Goal: Find specific page/section: Find specific page/section

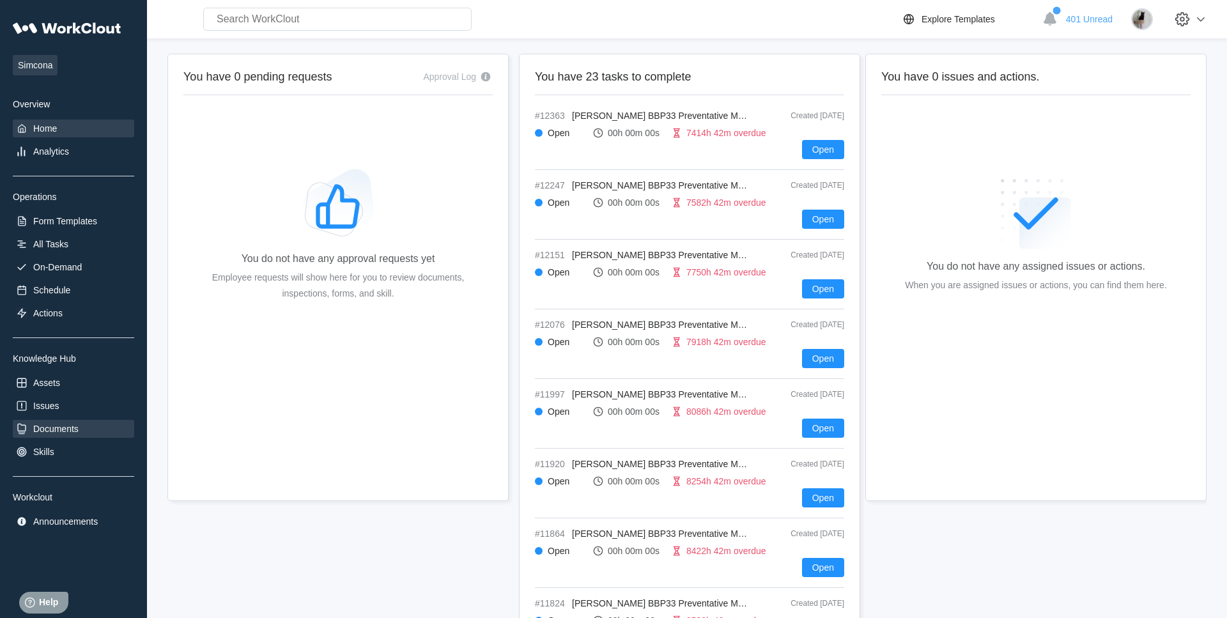
click at [71, 427] on div "Documents" at bounding box center [55, 429] width 45 height 10
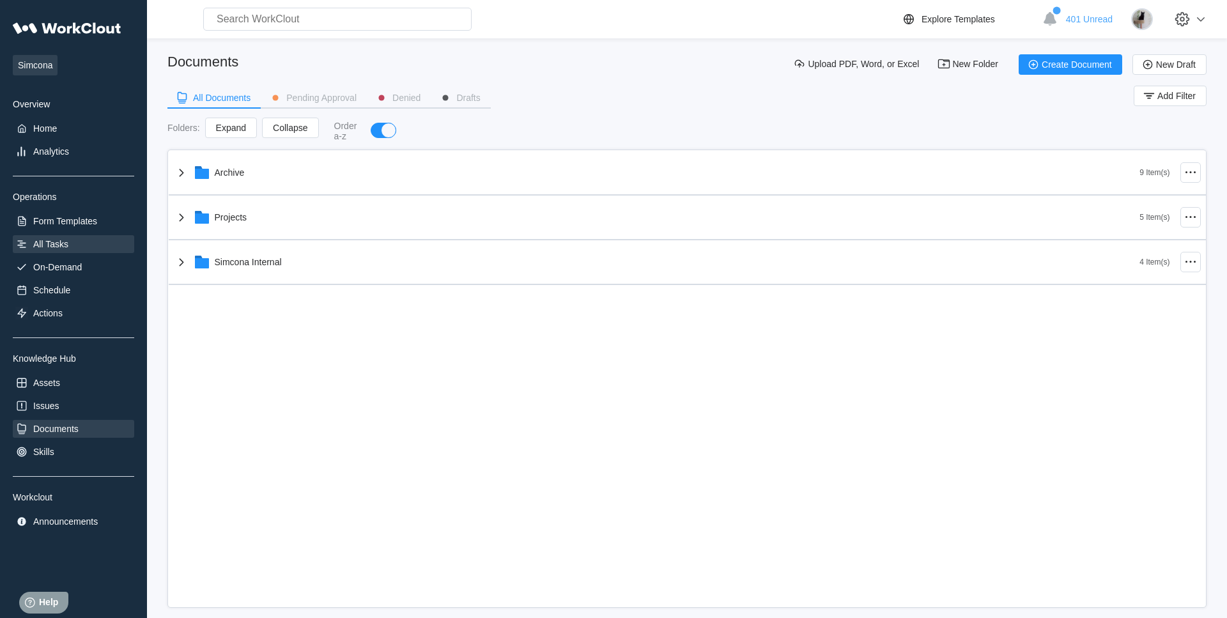
click at [95, 241] on div "All Tasks" at bounding box center [73, 244] width 121 height 18
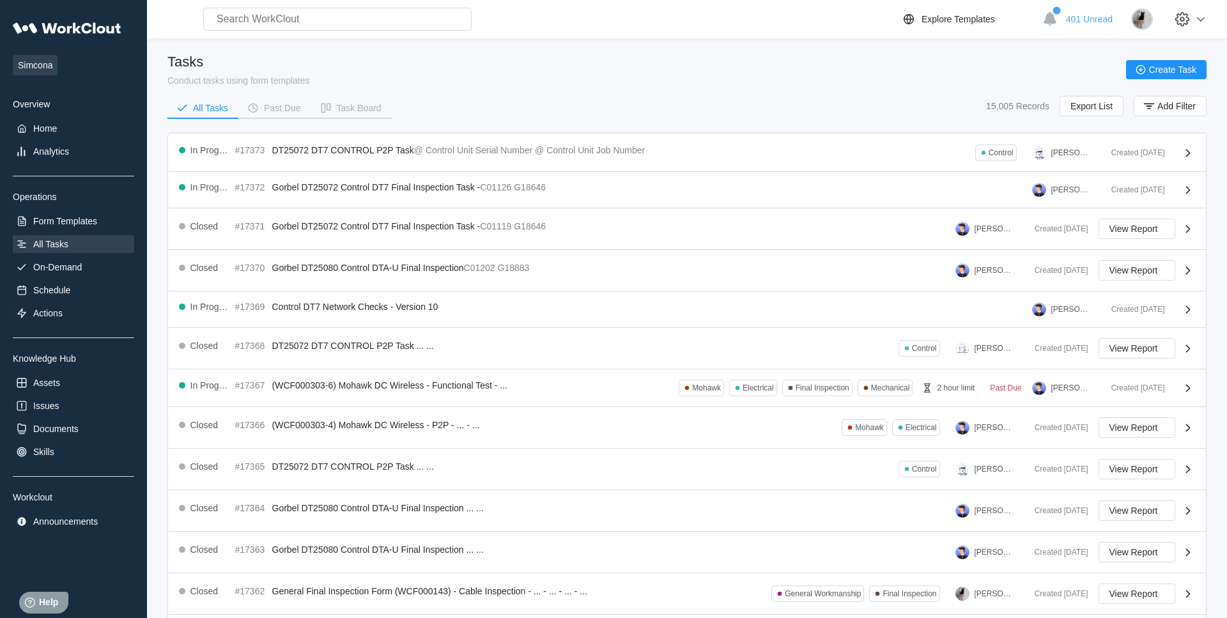
click at [98, 216] on div "Form Templates" at bounding box center [73, 221] width 121 height 18
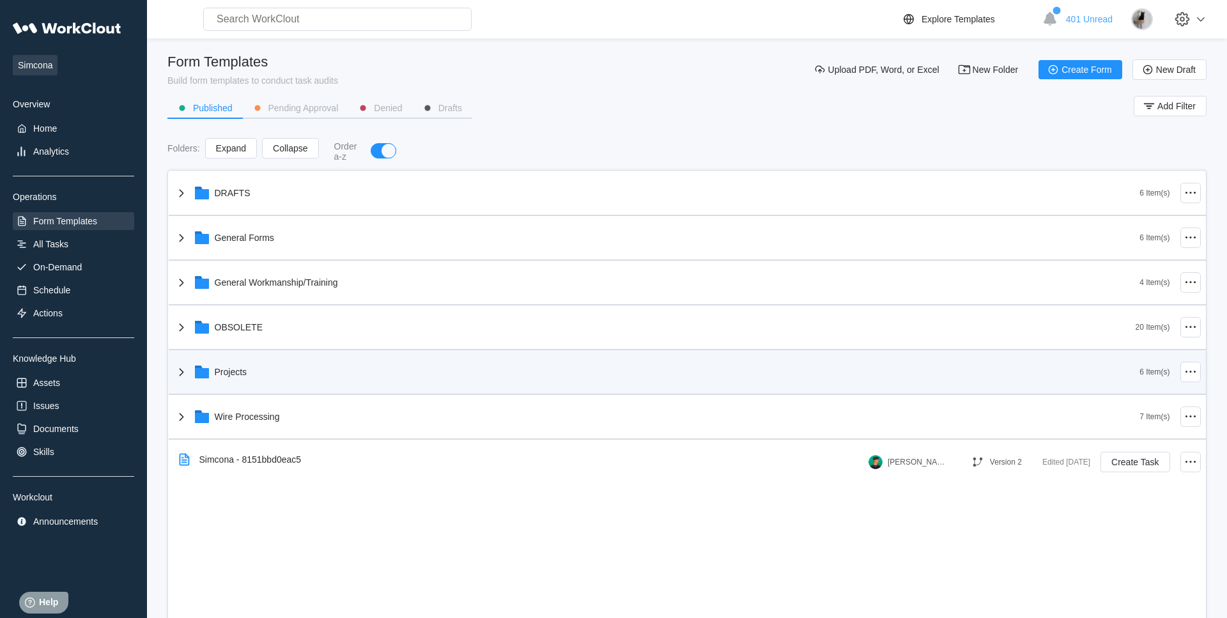
click at [286, 374] on div "Projects" at bounding box center [657, 371] width 966 height 33
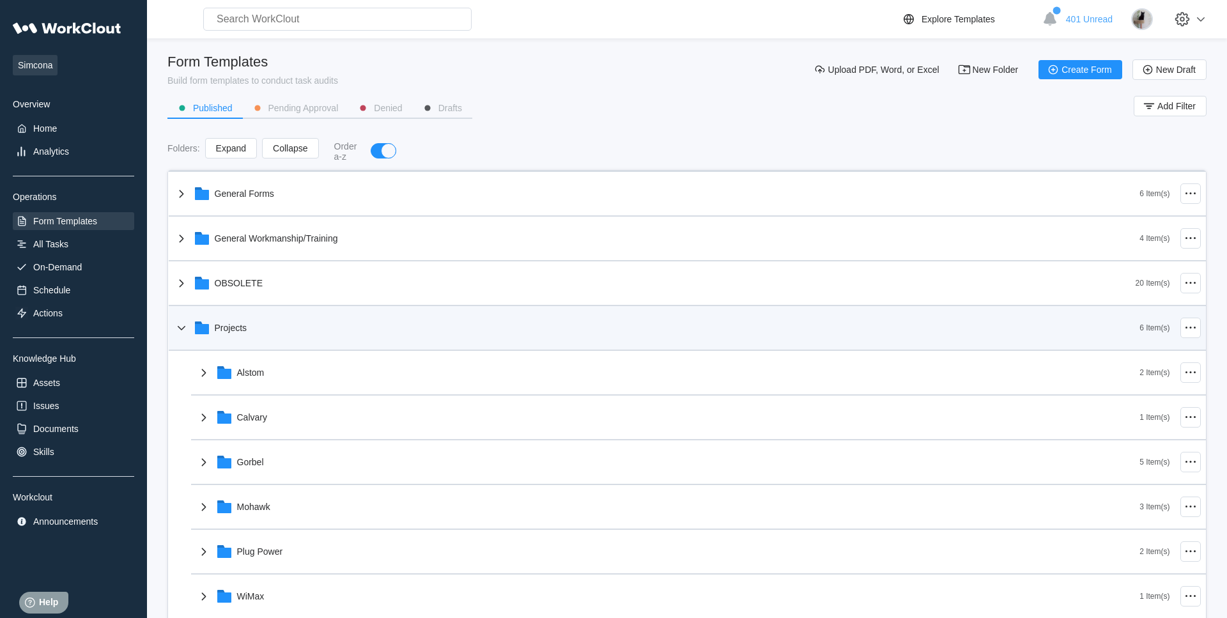
scroll to position [65, 0]
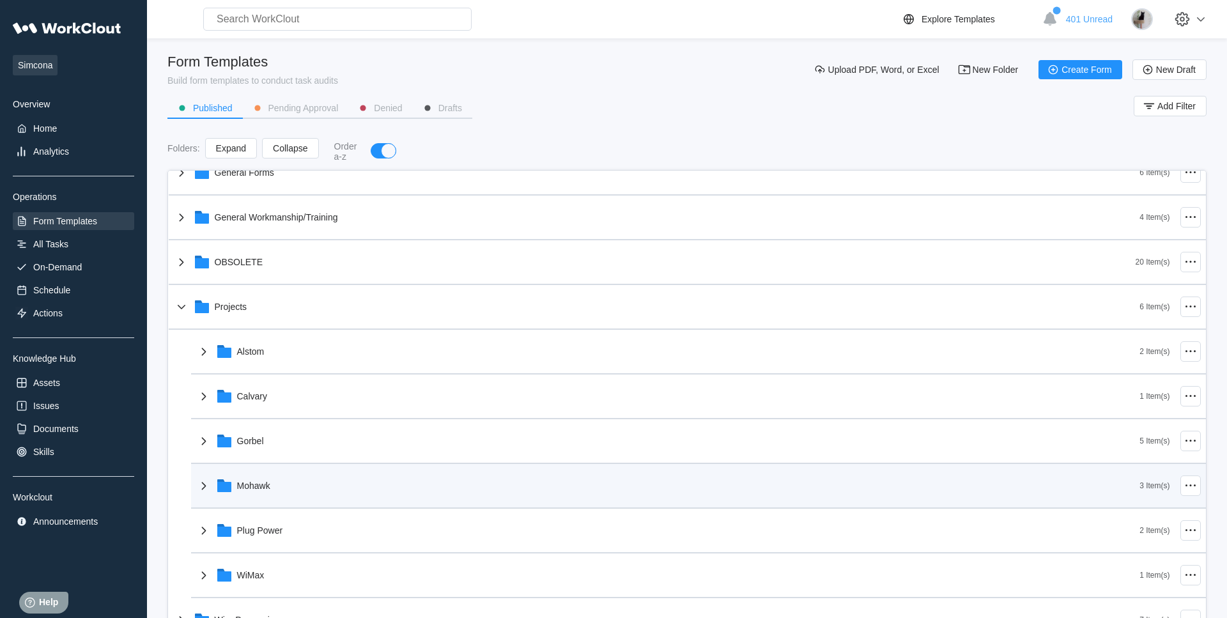
click at [316, 474] on div "Mohawk" at bounding box center [668, 485] width 944 height 33
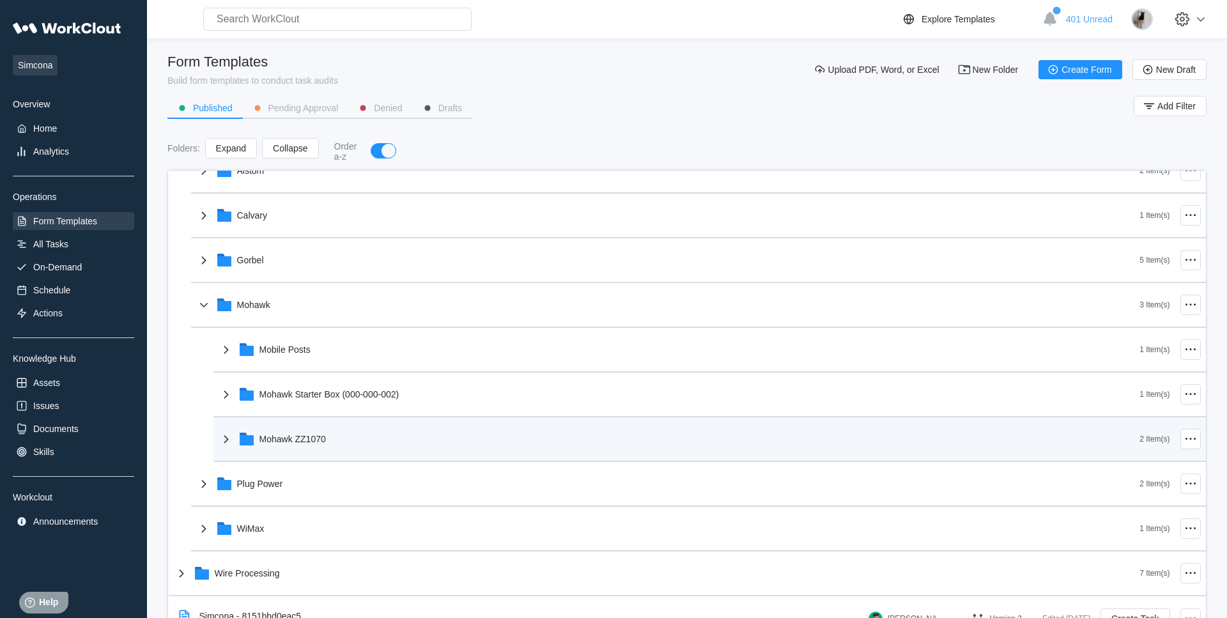
scroll to position [259, 0]
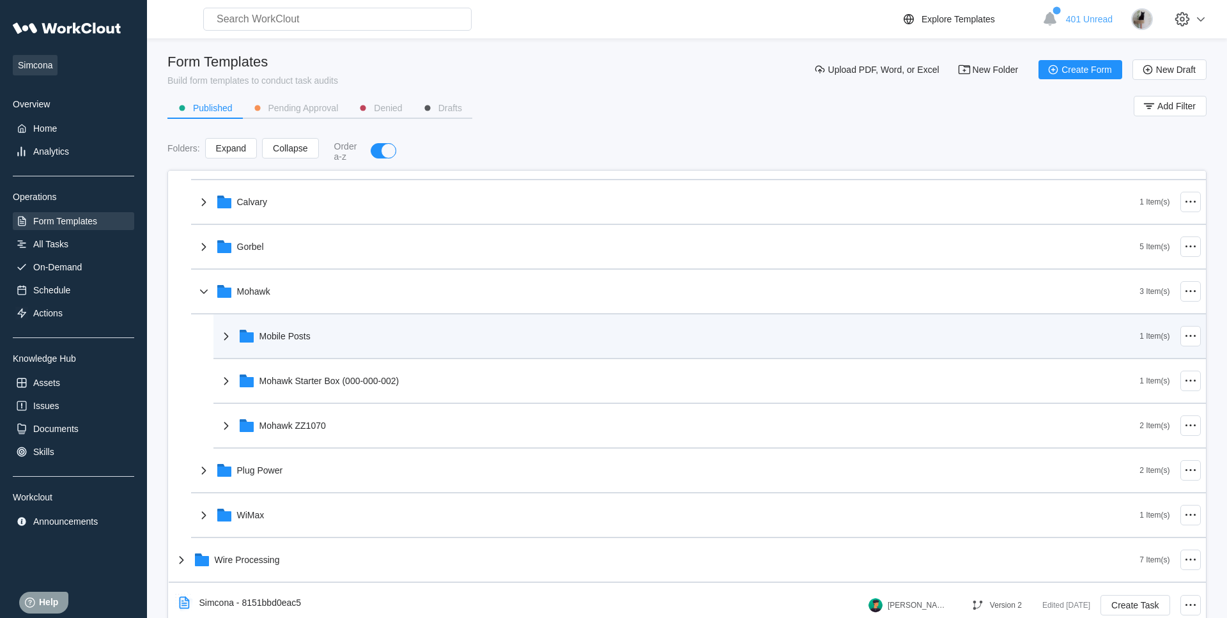
click at [379, 333] on div "Mobile Posts" at bounding box center [680, 336] width 922 height 33
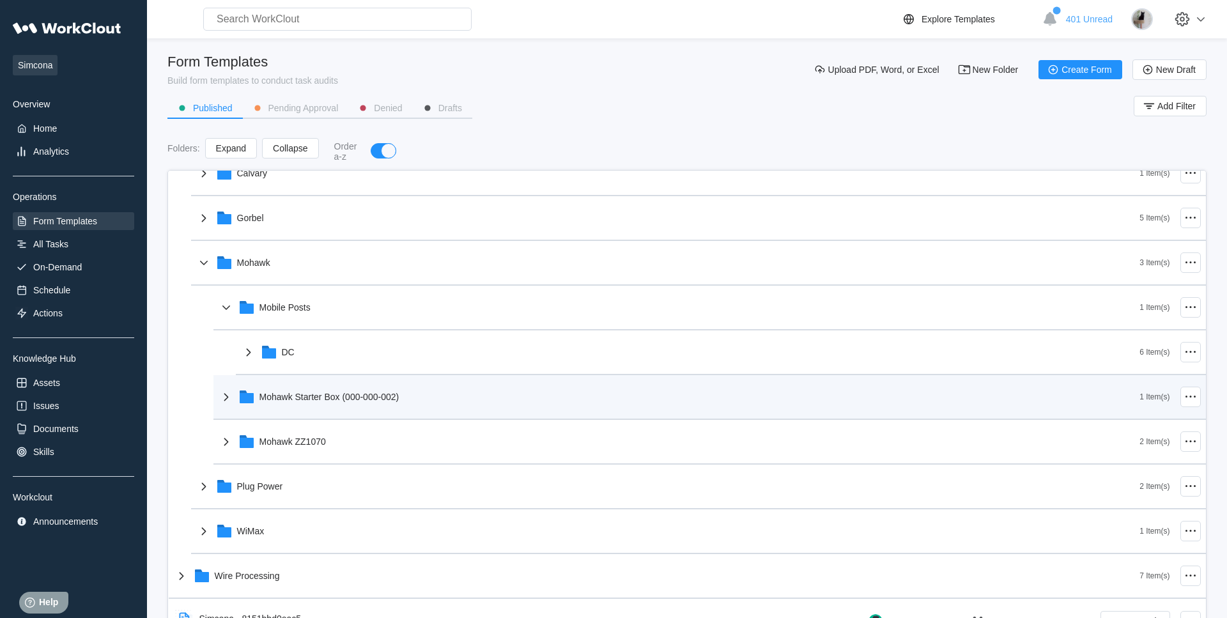
scroll to position [304, 0]
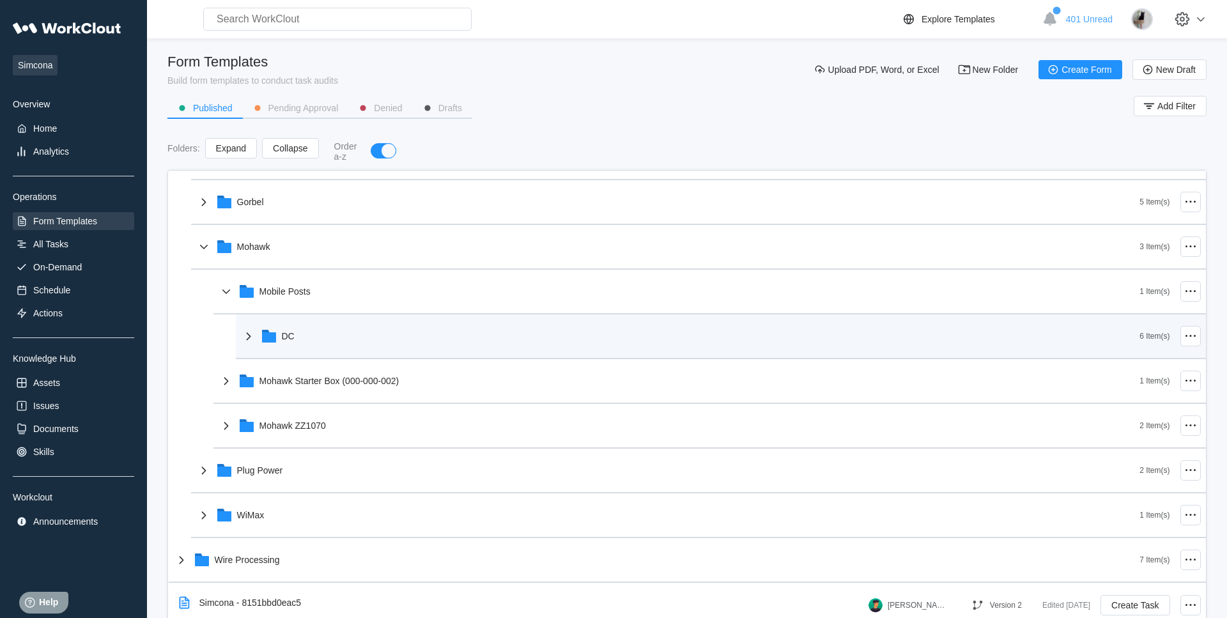
click at [334, 318] on div "DC 6 Item(s)" at bounding box center [721, 336] width 970 height 45
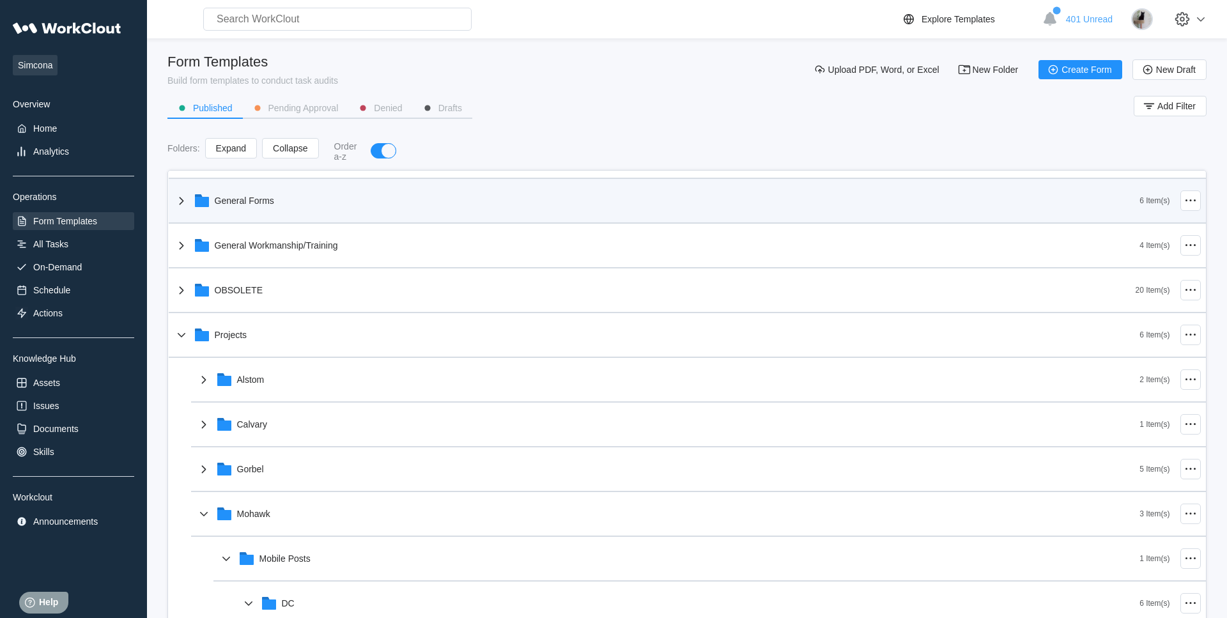
scroll to position [0, 0]
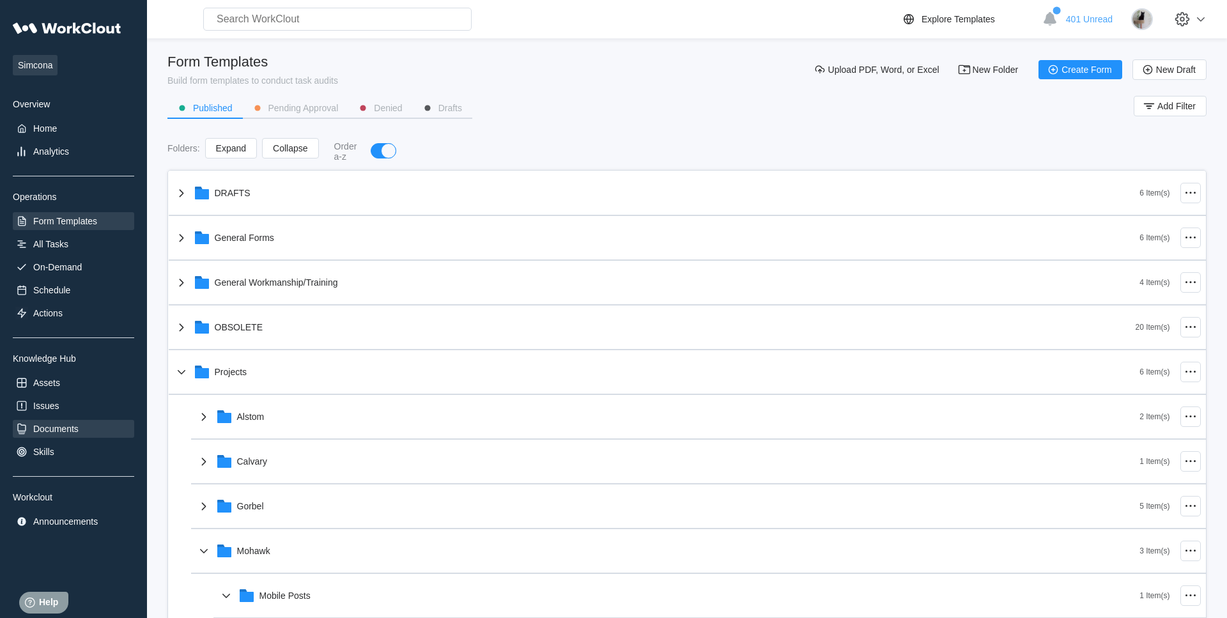
click at [76, 426] on div "Documents" at bounding box center [55, 429] width 45 height 10
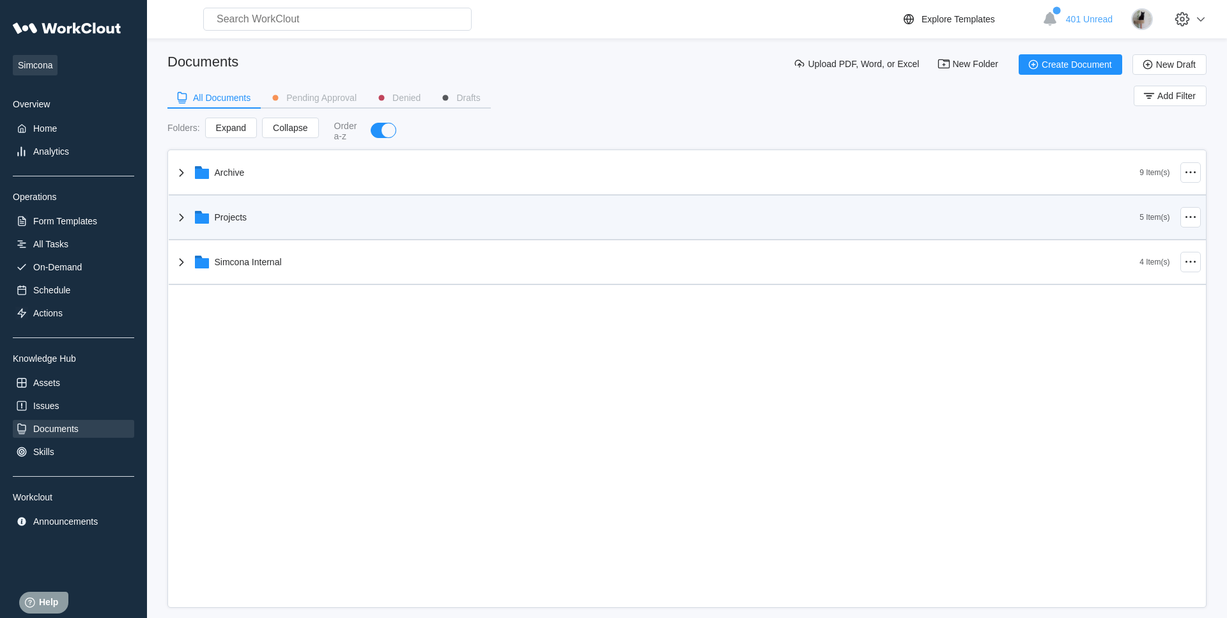
click at [272, 221] on div "Projects" at bounding box center [657, 217] width 966 height 33
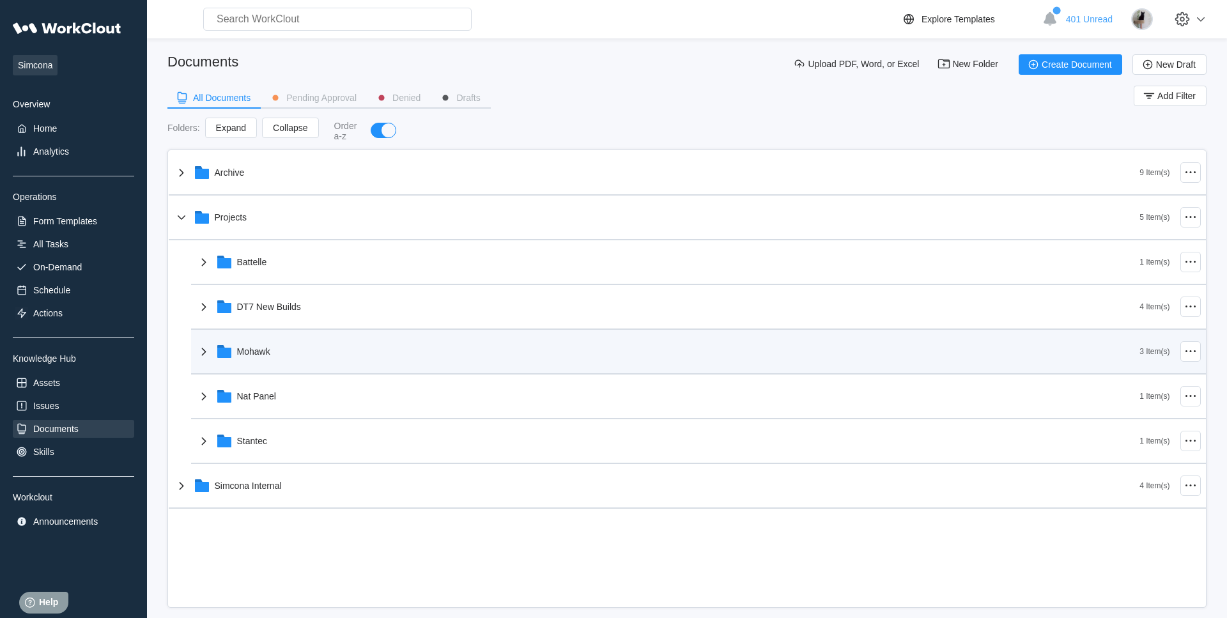
click at [270, 348] on div "Mohawk" at bounding box center [668, 351] width 944 height 33
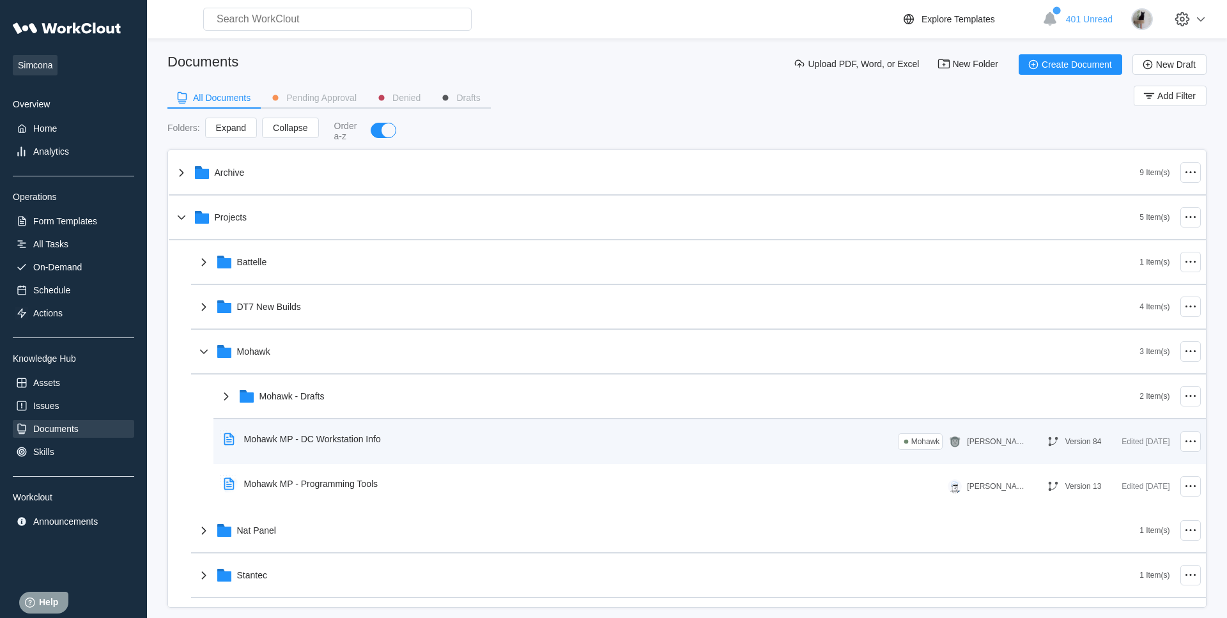
click at [352, 435] on div "Mohawk MP - DC Workstation Info" at bounding box center [312, 439] width 137 height 10
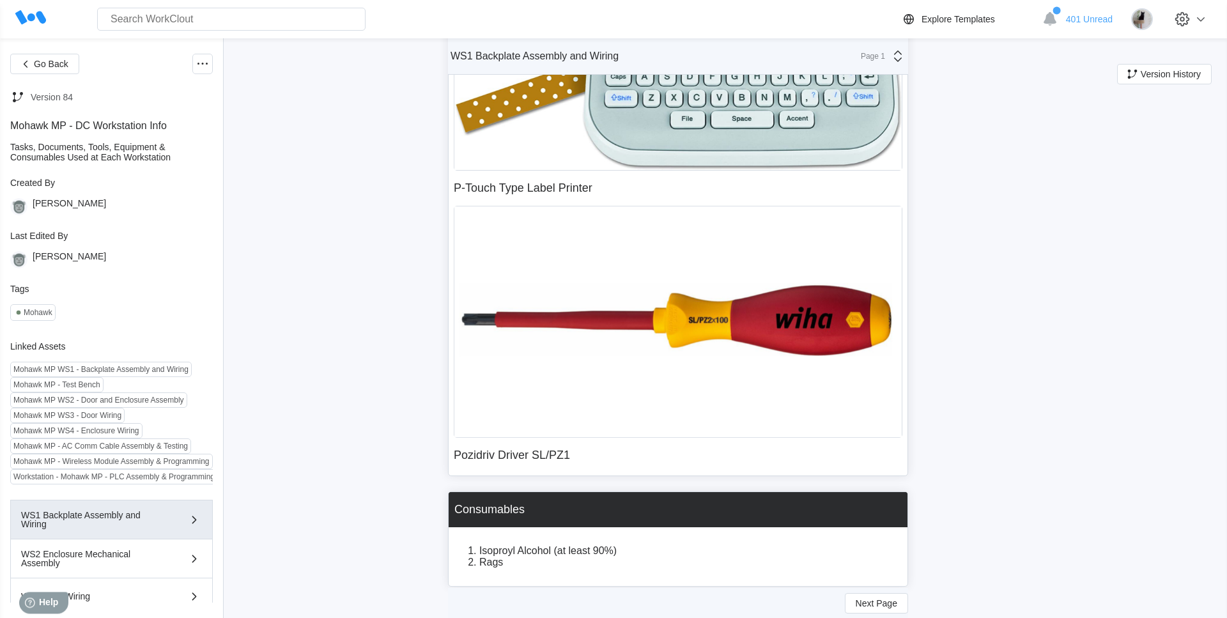
scroll to position [1410, 0]
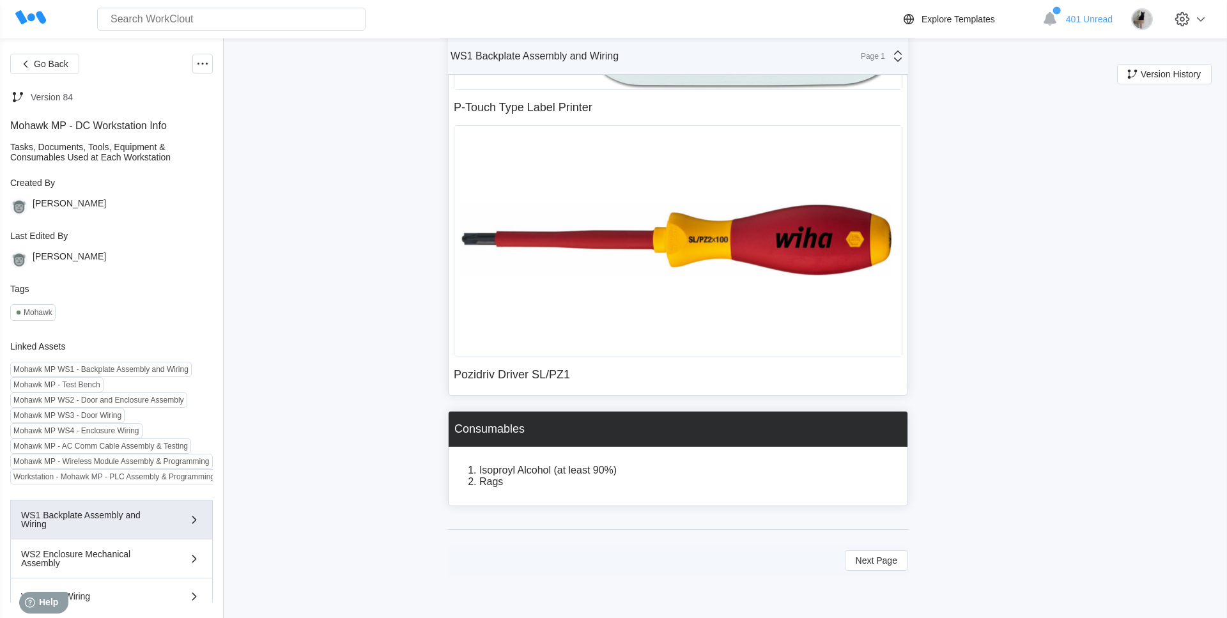
click at [91, 374] on div "Mohawk MP WS1 - Backplate Assembly and Wiring" at bounding box center [100, 369] width 175 height 9
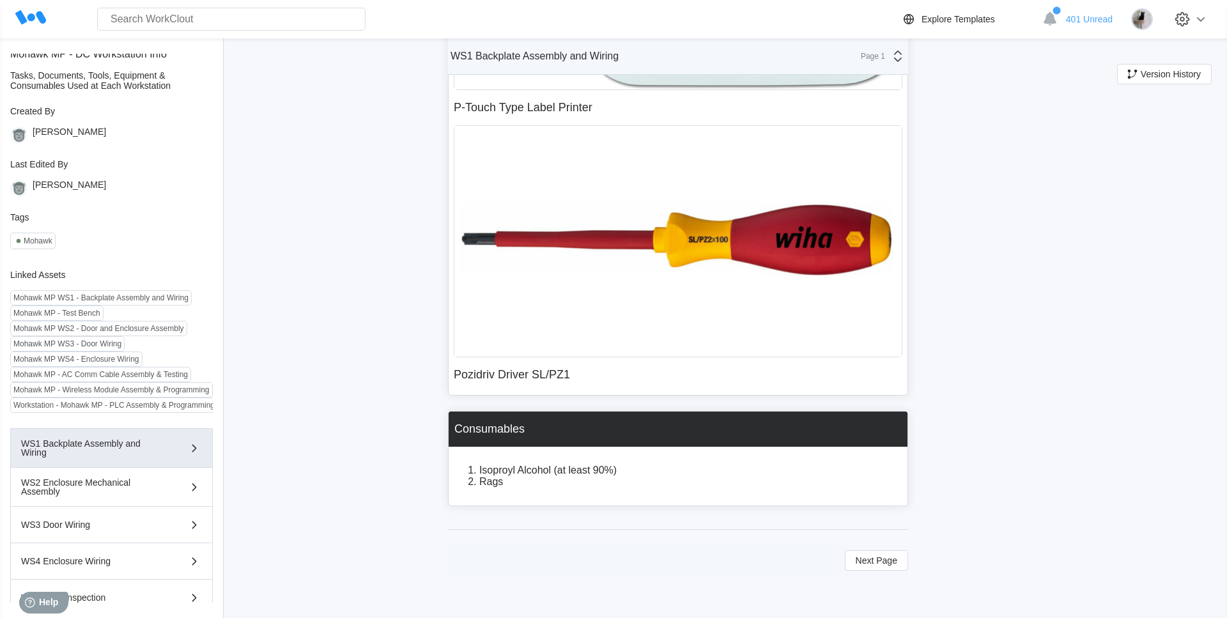
scroll to position [135, 0]
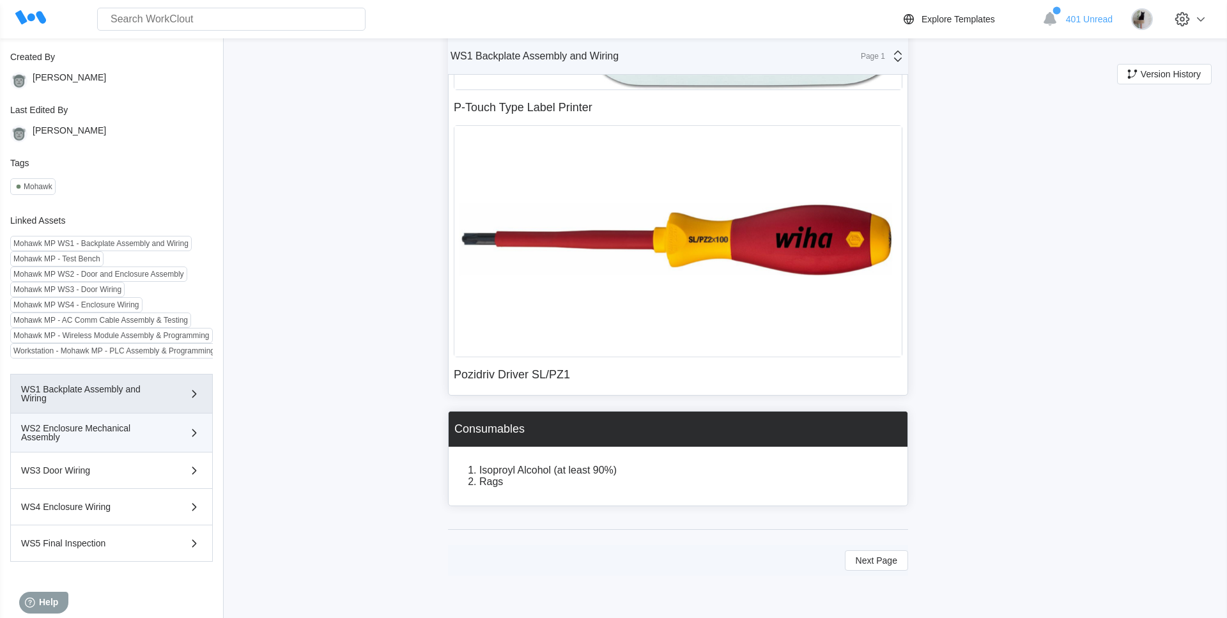
click at [82, 436] on div "WS2 Enclosure Mechanical Assembly" at bounding box center [93, 433] width 144 height 18
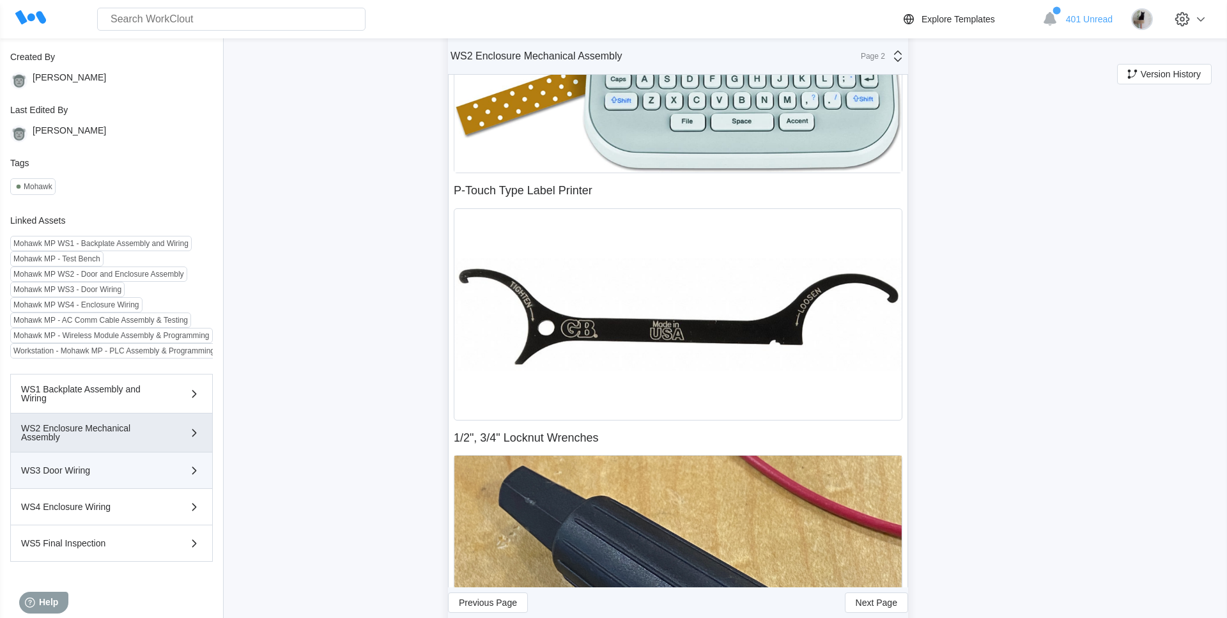
click at [65, 467] on div "WS3 Door Wiring" at bounding box center [93, 470] width 144 height 9
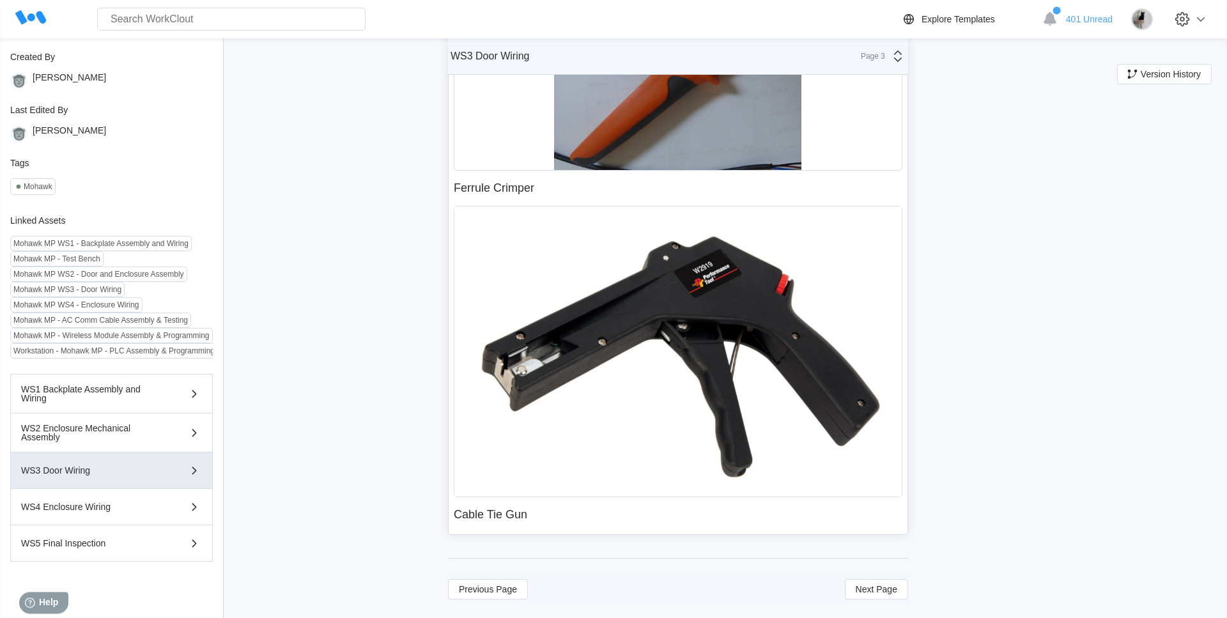
scroll to position [723, 0]
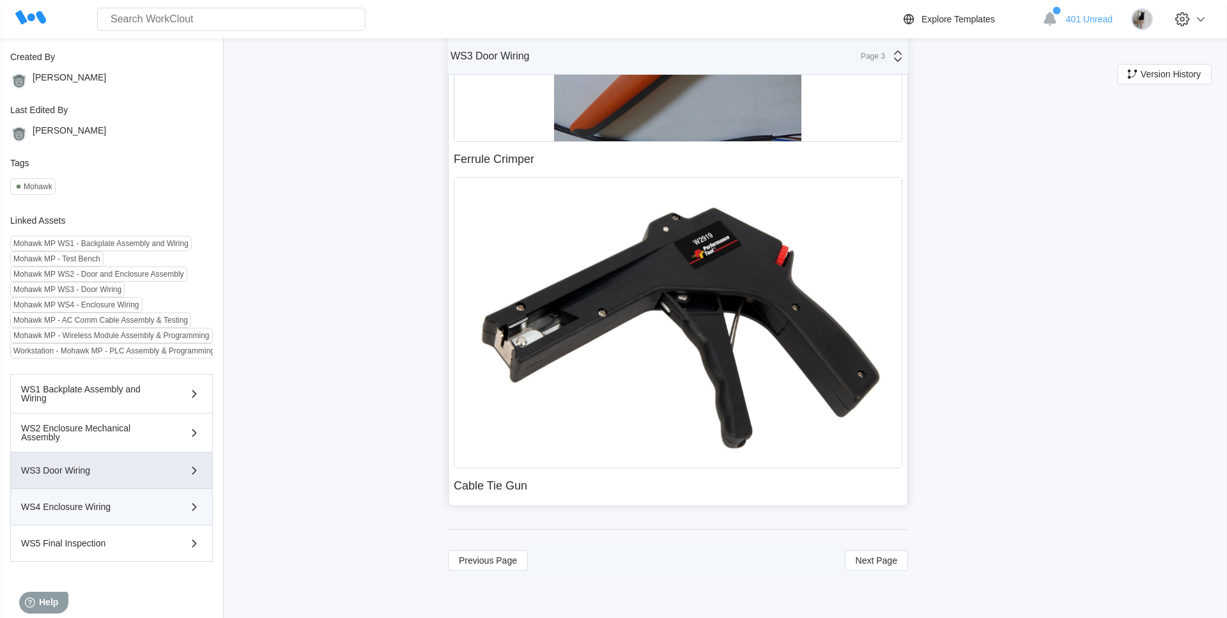
click at [114, 506] on div "WS4 Enclosure Wiring" at bounding box center [93, 506] width 144 height 9
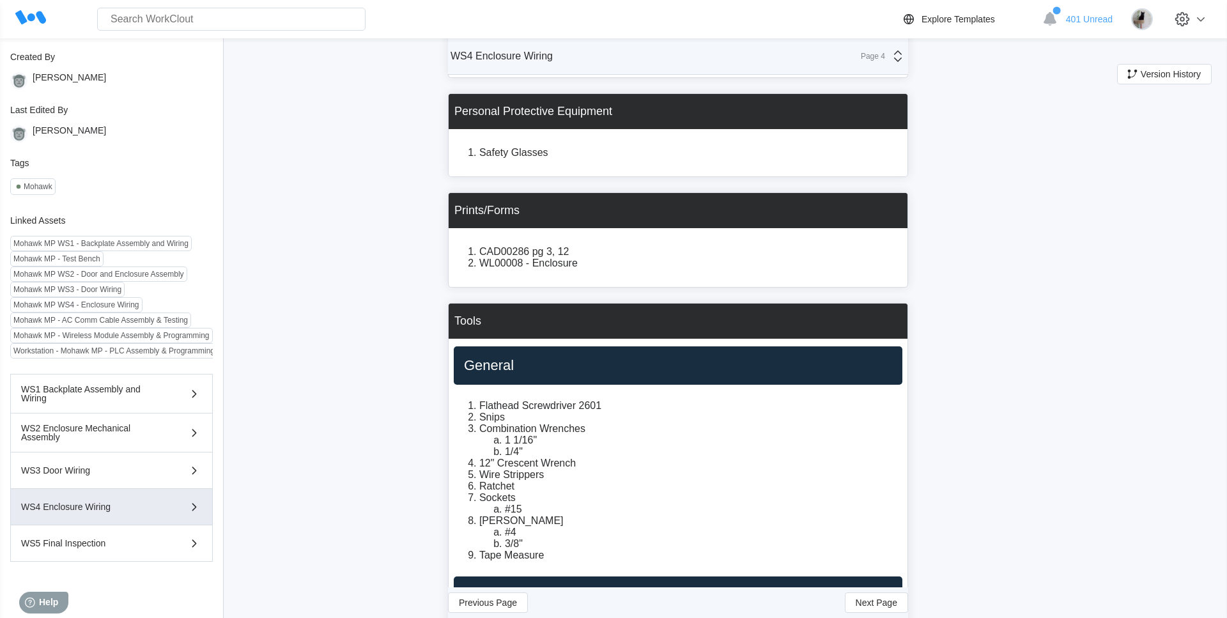
scroll to position [0, 0]
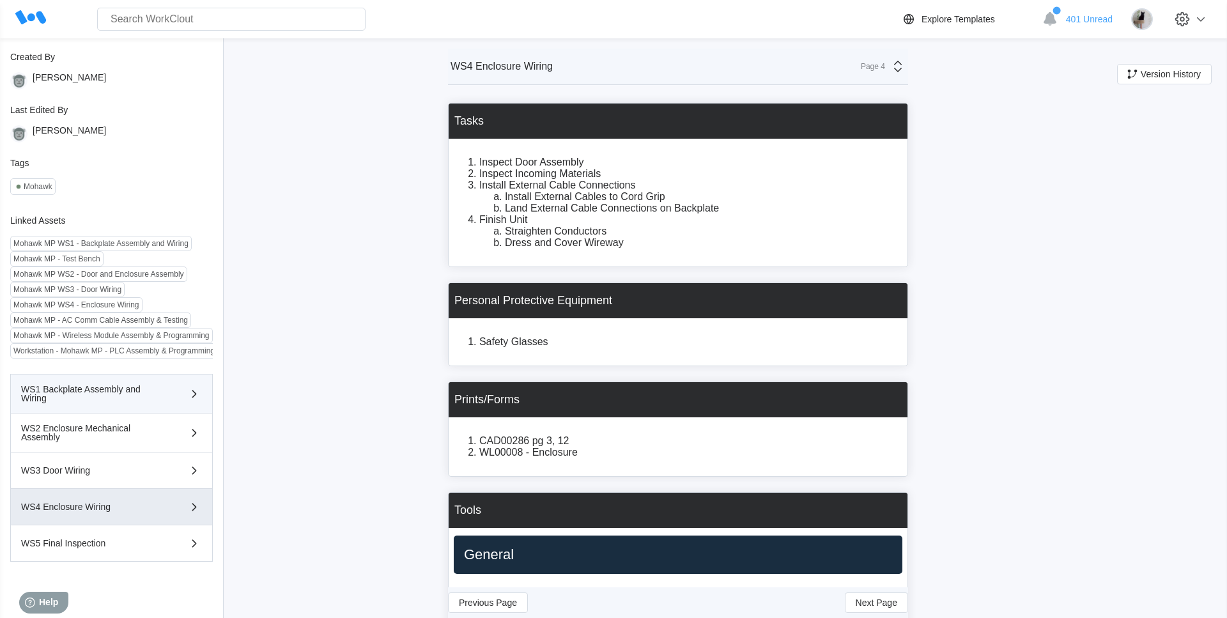
click at [87, 395] on div "WS1 Backplate Assembly and Wiring" at bounding box center [93, 394] width 144 height 18
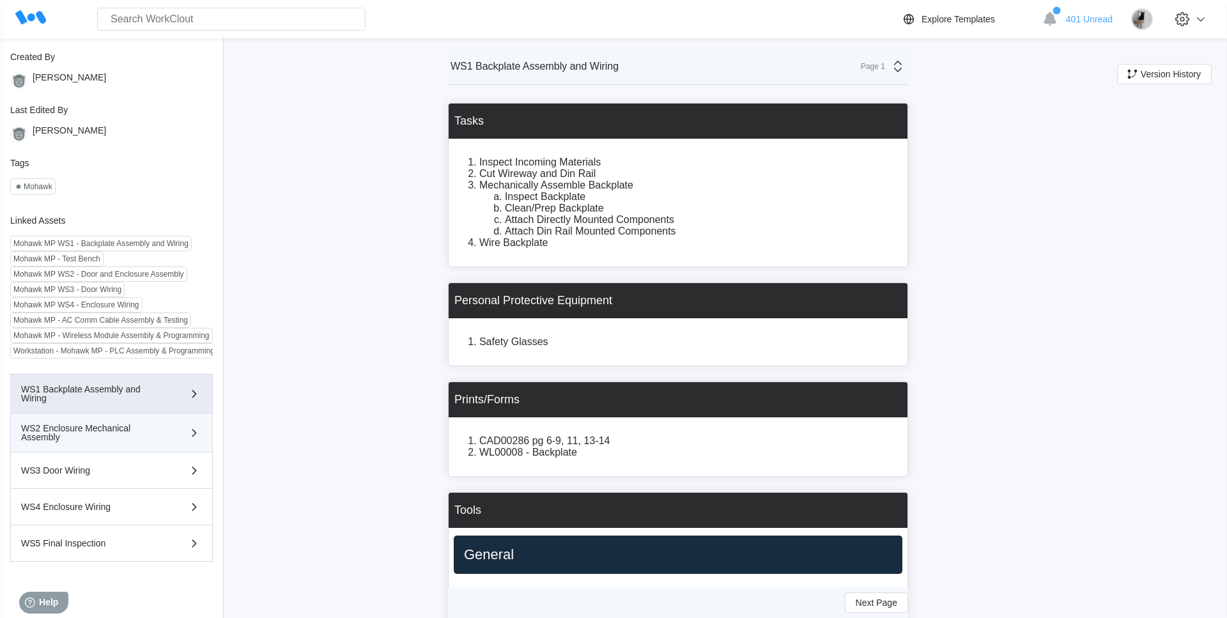
click at [149, 428] on div "WS2 Enclosure Mechanical Assembly" at bounding box center [93, 433] width 144 height 18
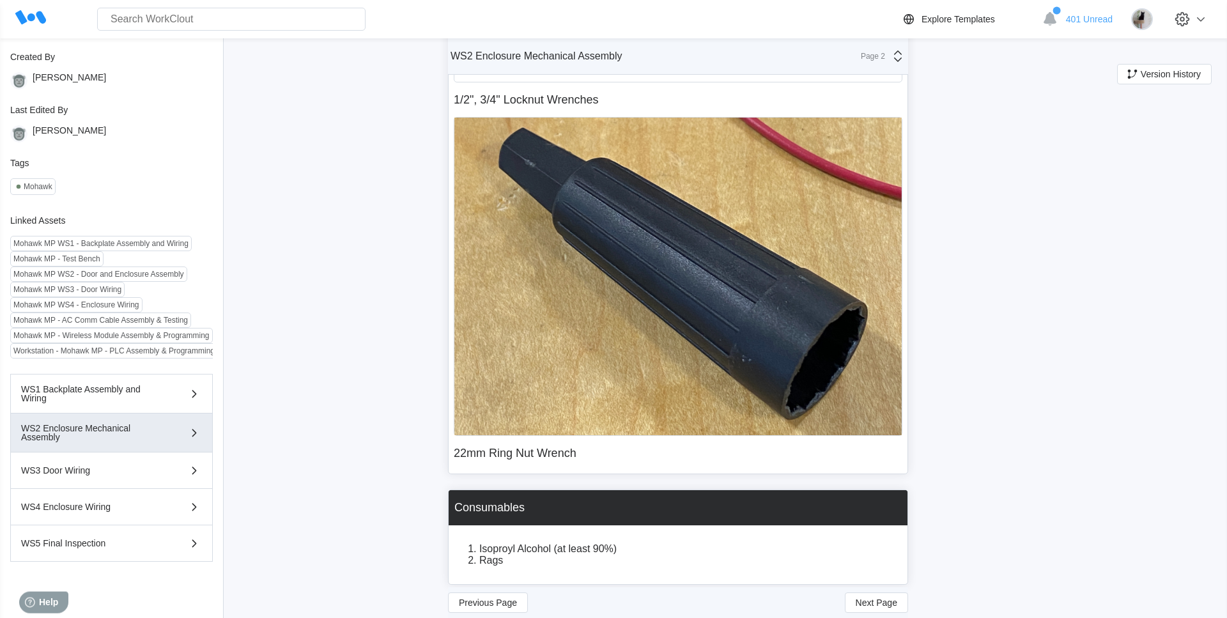
scroll to position [1827, 0]
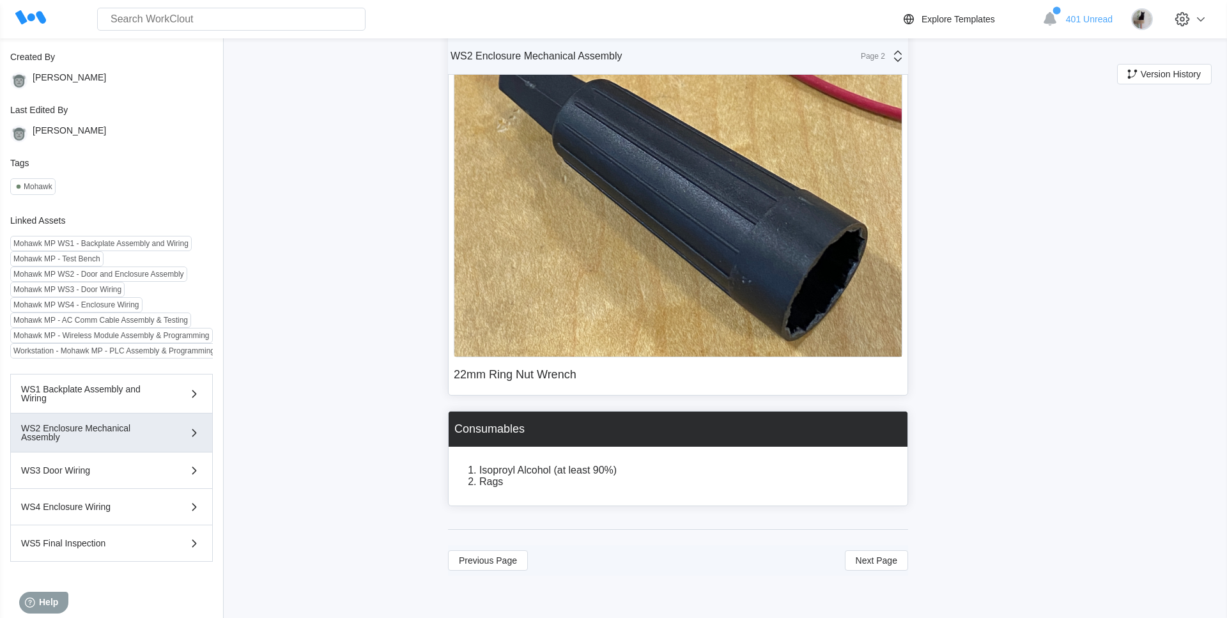
click at [37, 26] on icon at bounding box center [30, 18] width 31 height 31
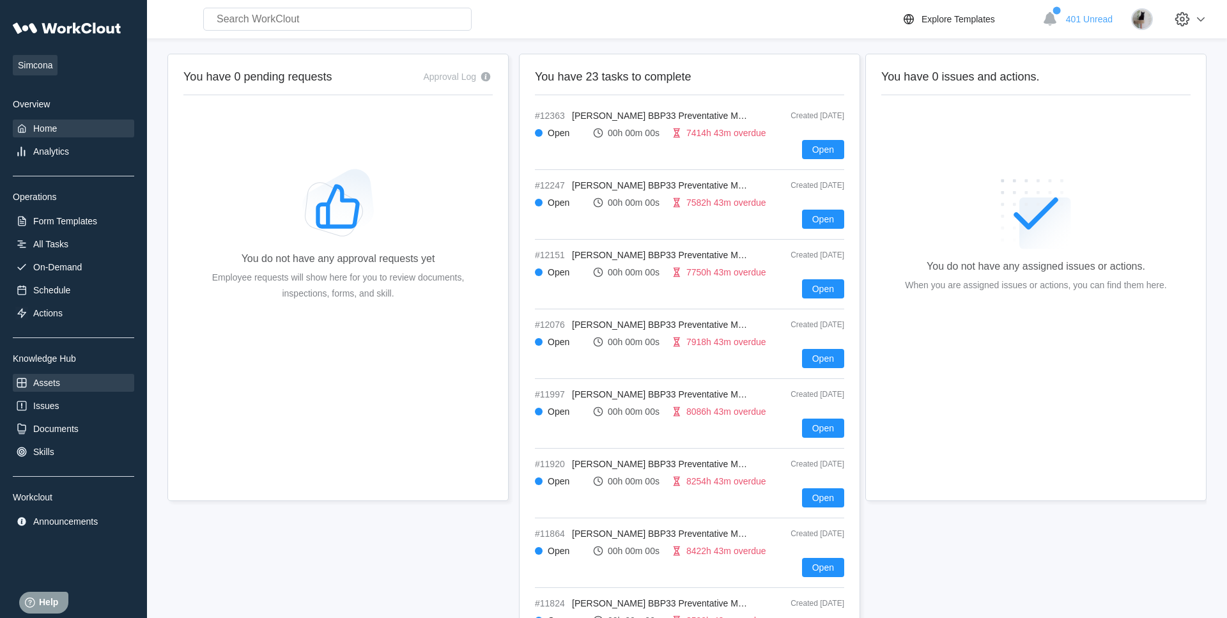
click at [87, 380] on div "Assets" at bounding box center [73, 383] width 121 height 18
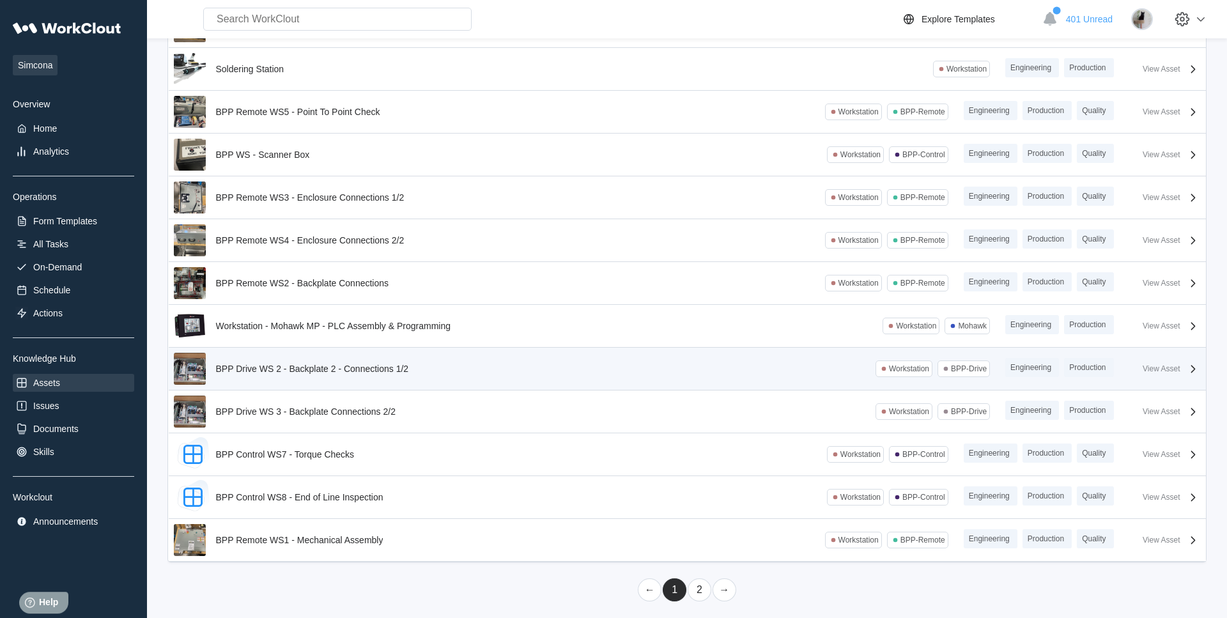
scroll to position [857, 0]
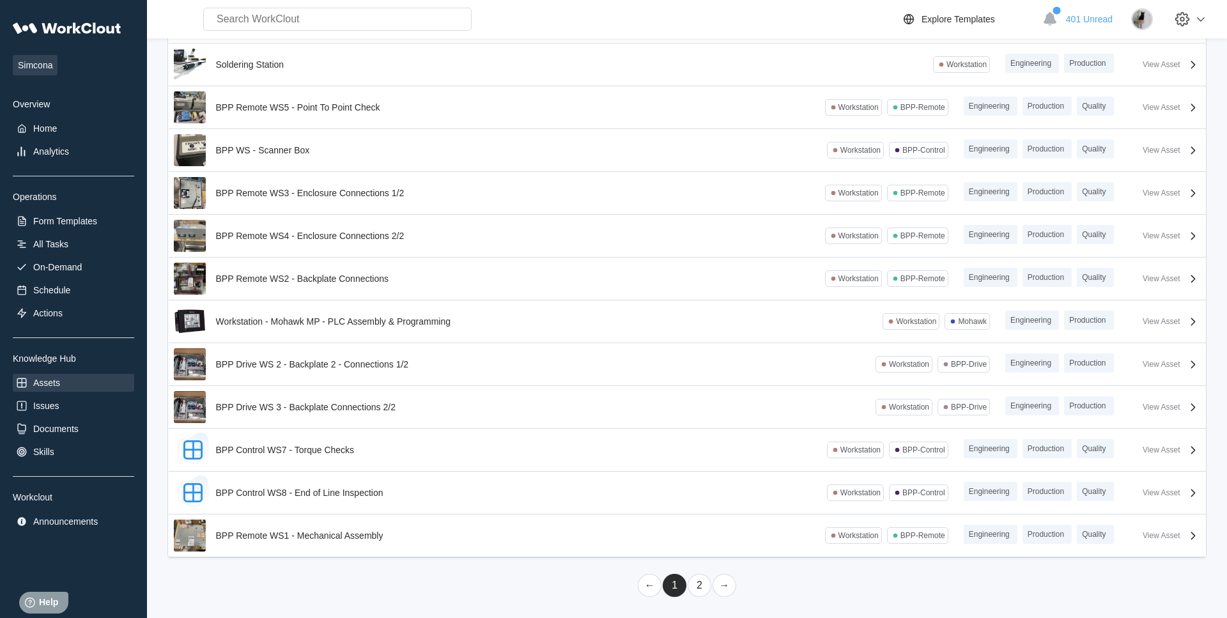
click at [709, 589] on link "2" at bounding box center [700, 585] width 24 height 23
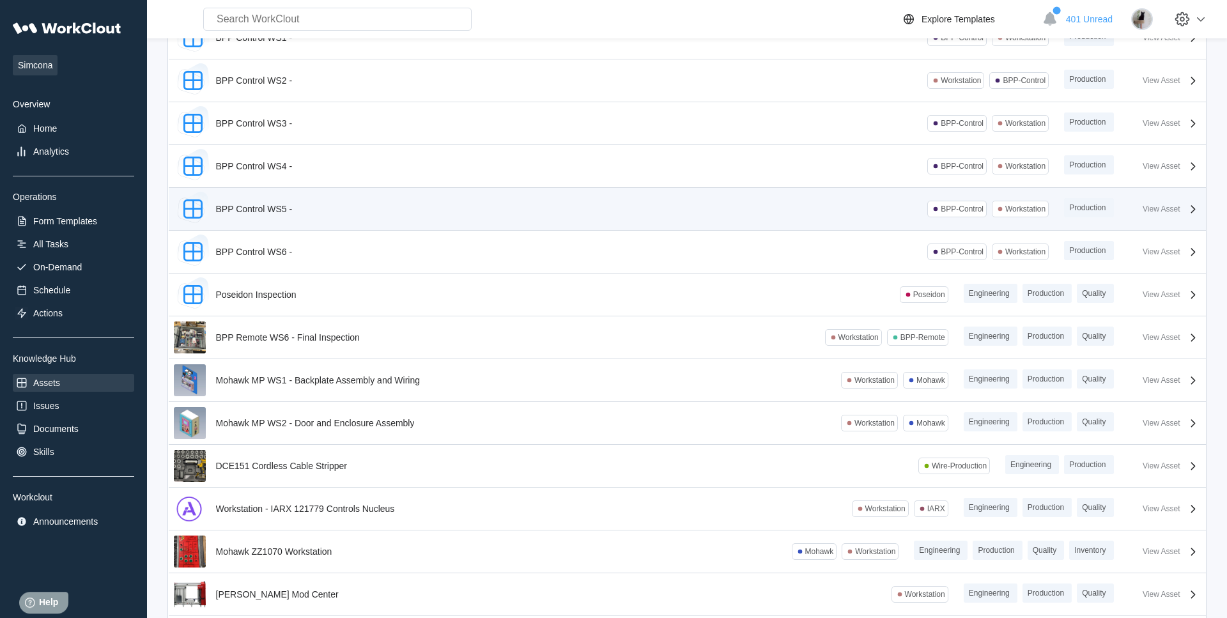
scroll to position [130, 0]
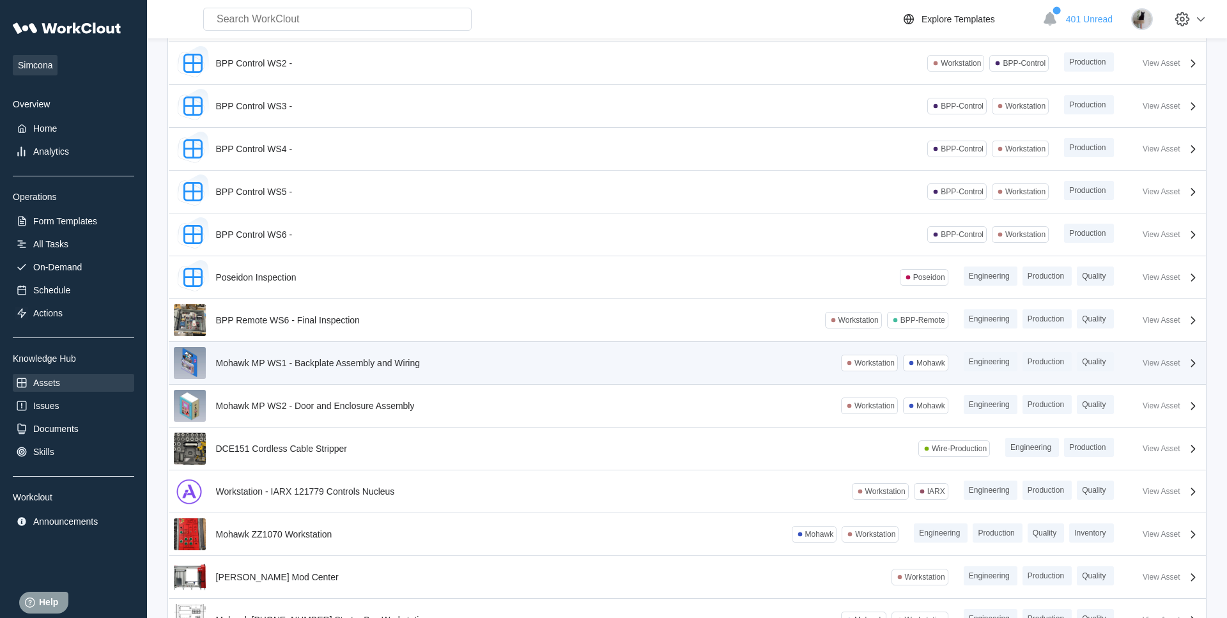
click at [317, 366] on div "Mohawk MP WS1 - Backplate Assembly and Wiring" at bounding box center [318, 363] width 205 height 10
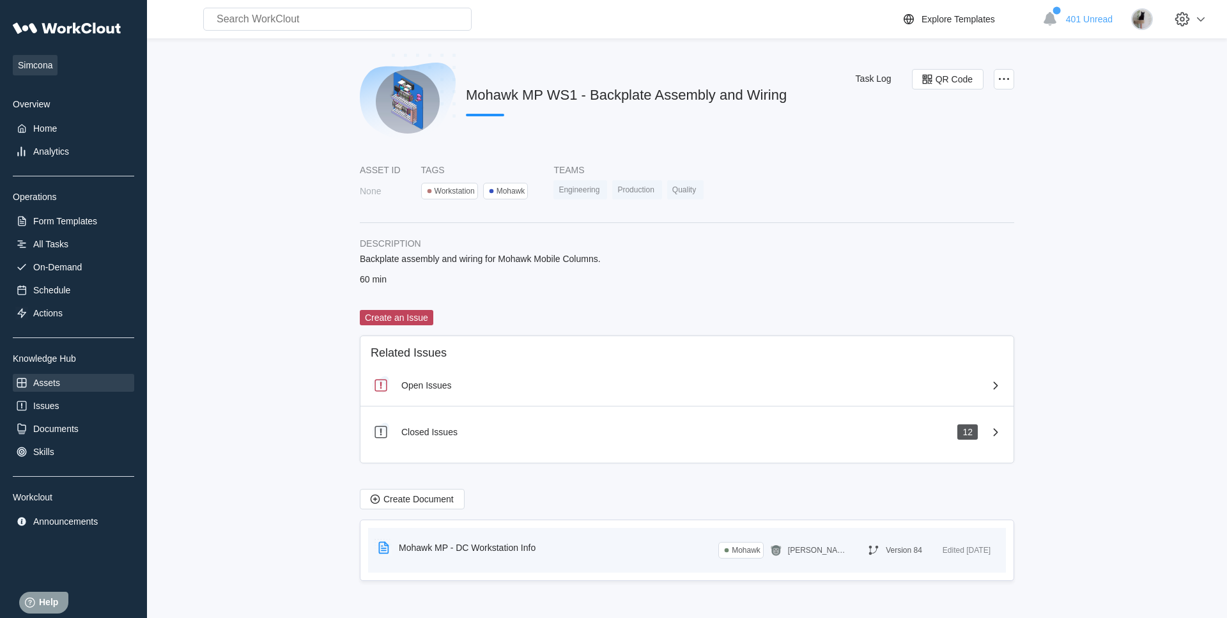
click at [465, 550] on div "Mohawk MP - DC Workstation Info" at bounding box center [467, 548] width 137 height 10
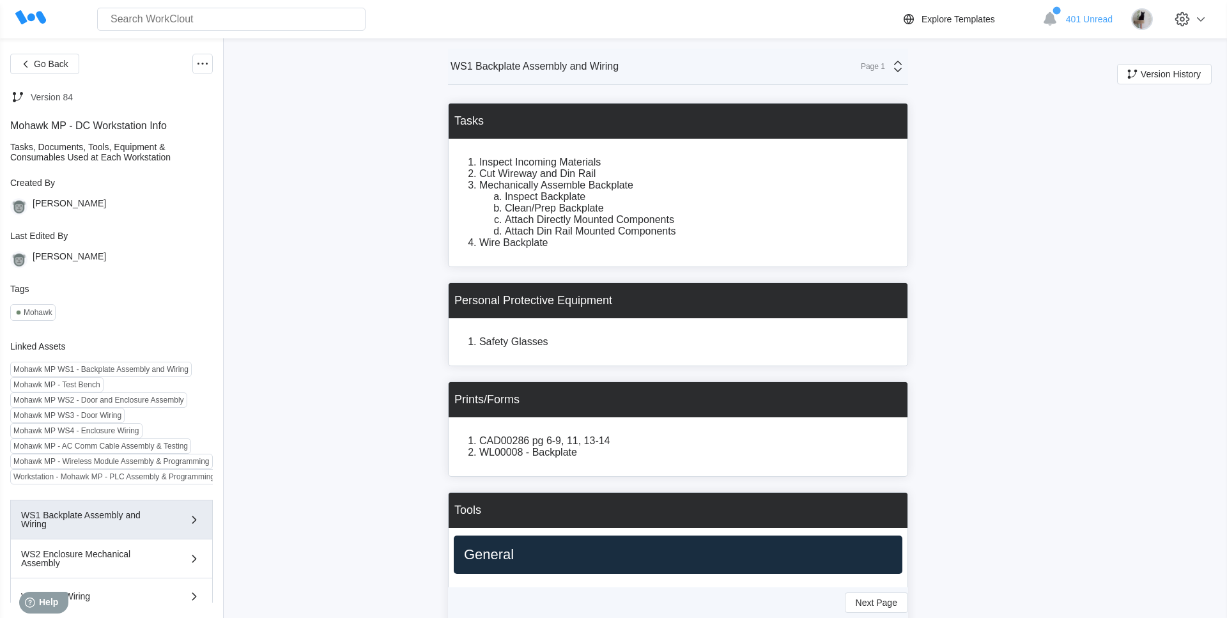
scroll to position [135, 0]
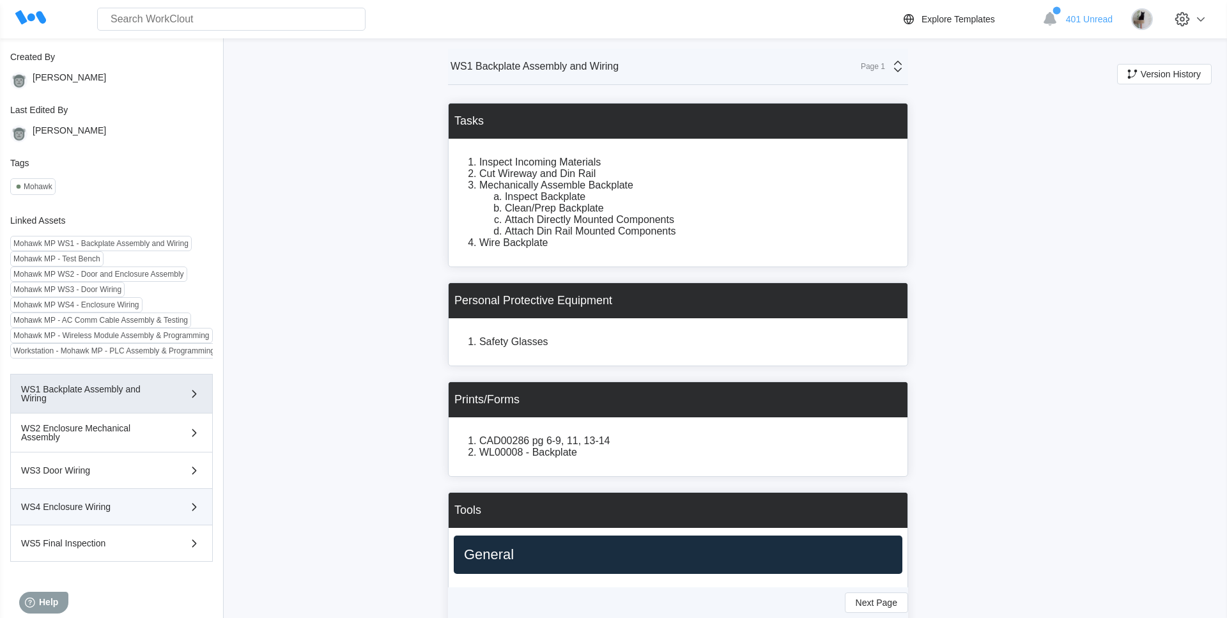
click at [121, 505] on div "WS4 Enclosure Wiring" at bounding box center [93, 506] width 144 height 9
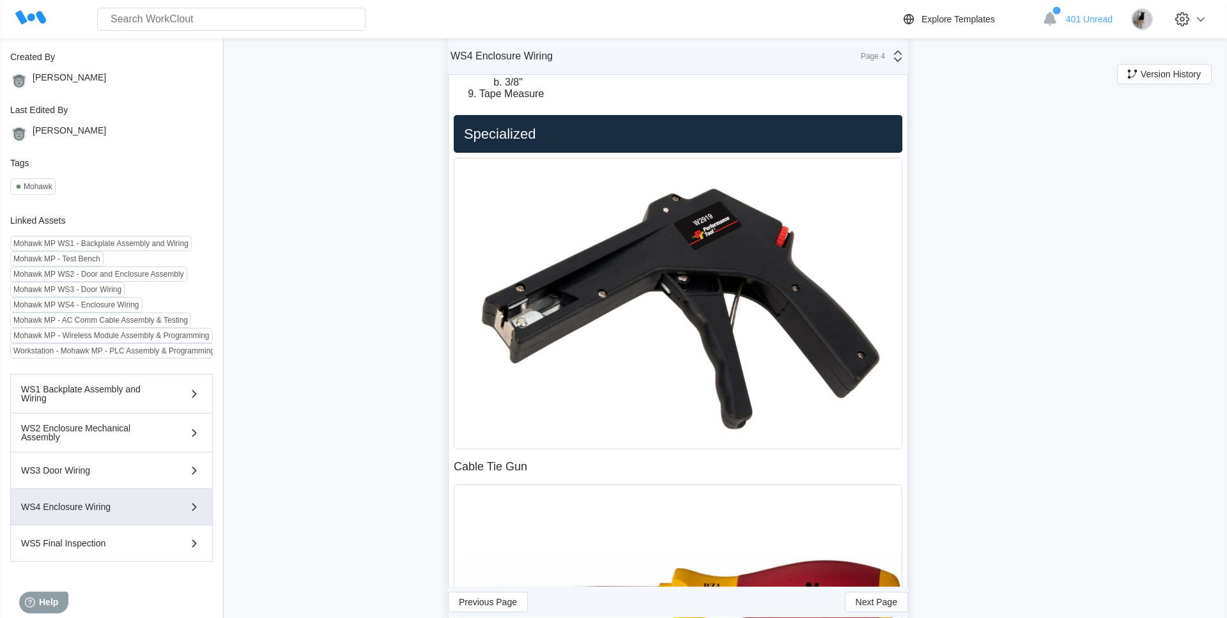
scroll to position [989, 0]
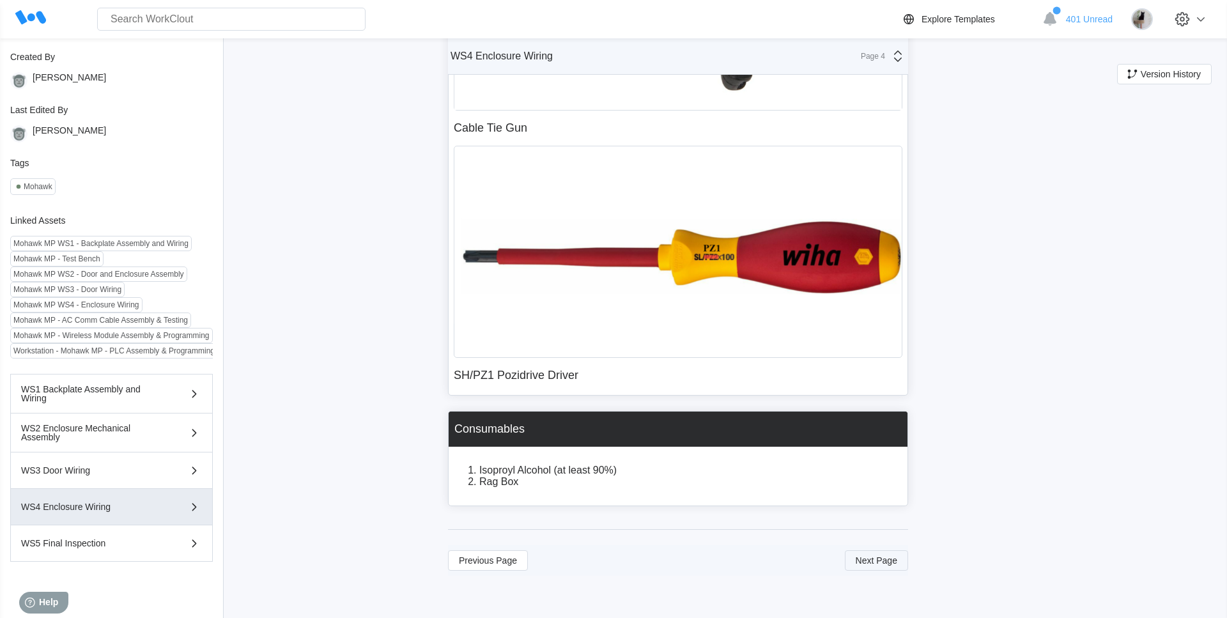
click at [881, 560] on span "Next Page" at bounding box center [877, 560] width 42 height 9
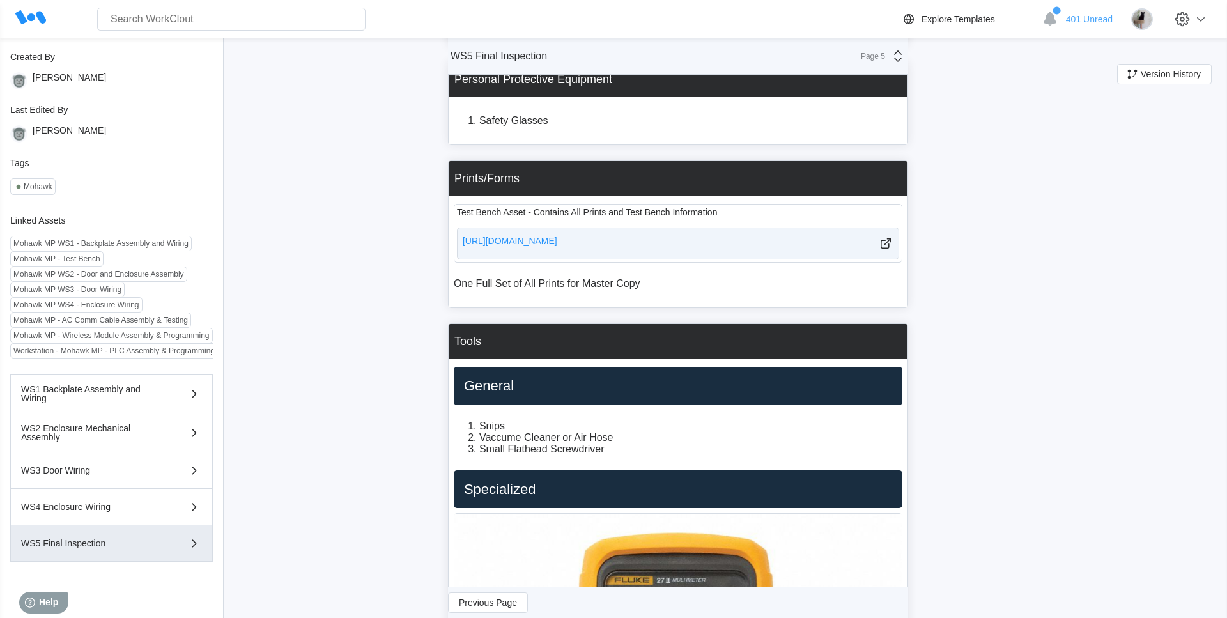
scroll to position [0, 0]
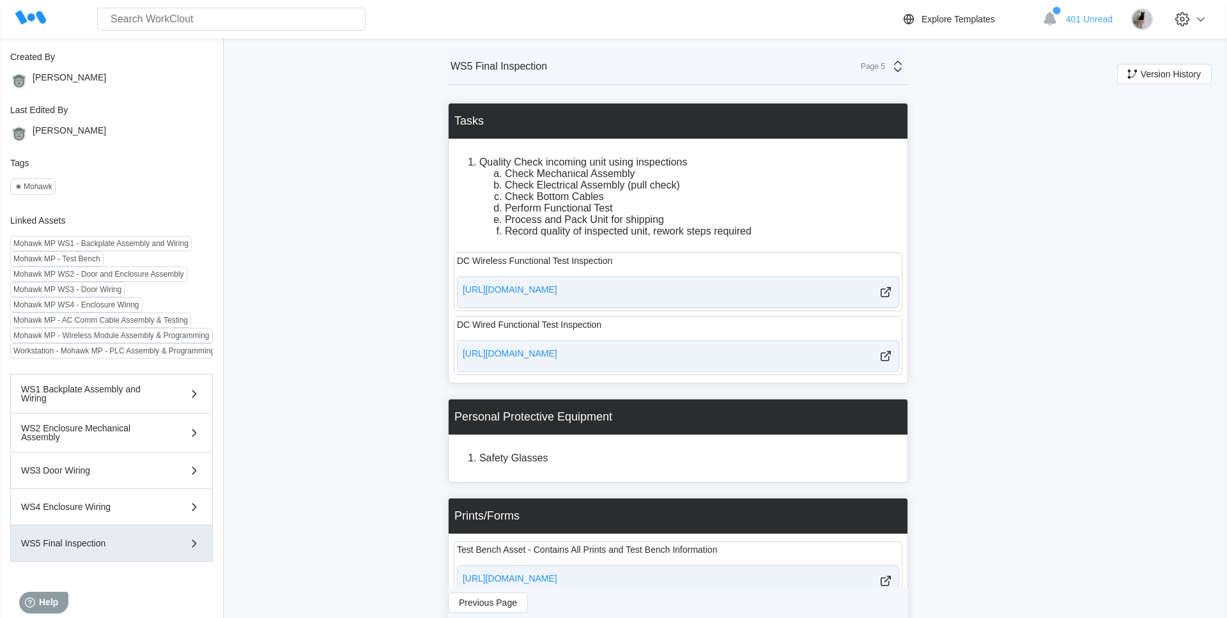
click at [44, 27] on icon at bounding box center [30, 18] width 31 height 31
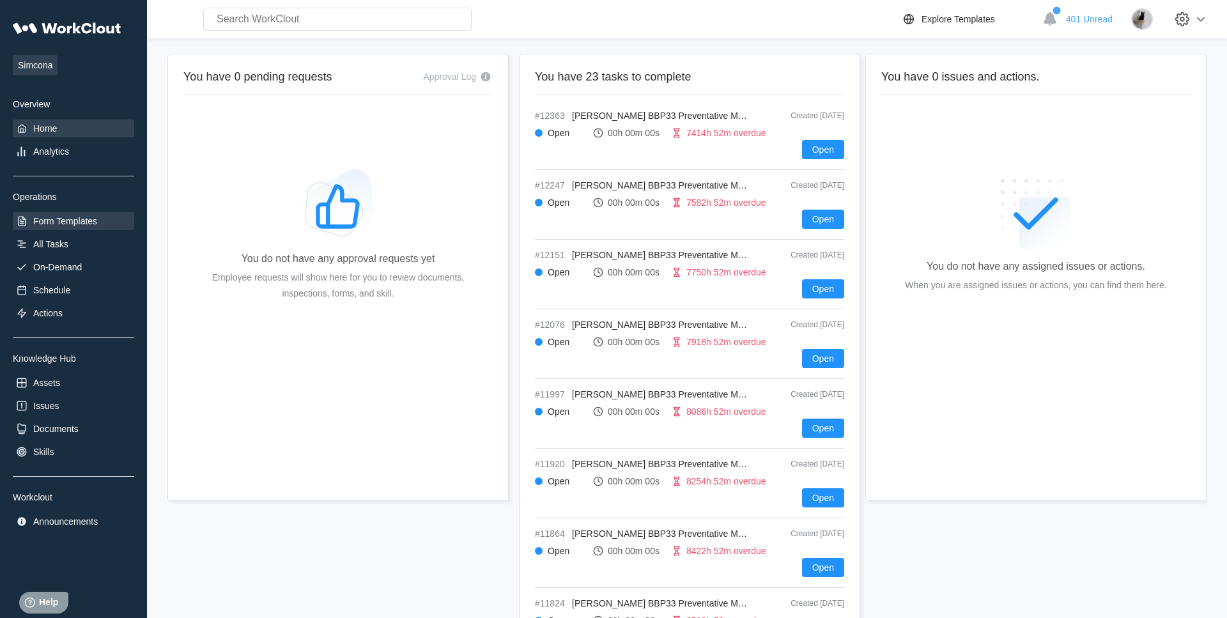
click at [104, 220] on div "Form Templates" at bounding box center [73, 221] width 121 height 18
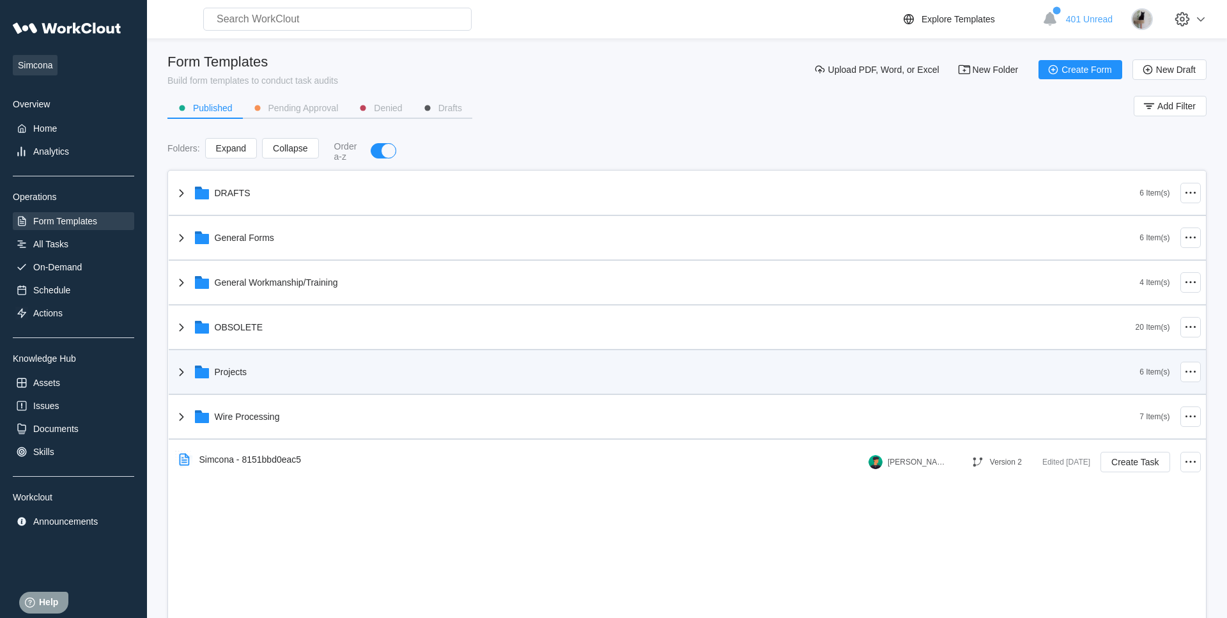
click at [252, 373] on div "Projects" at bounding box center [657, 371] width 966 height 33
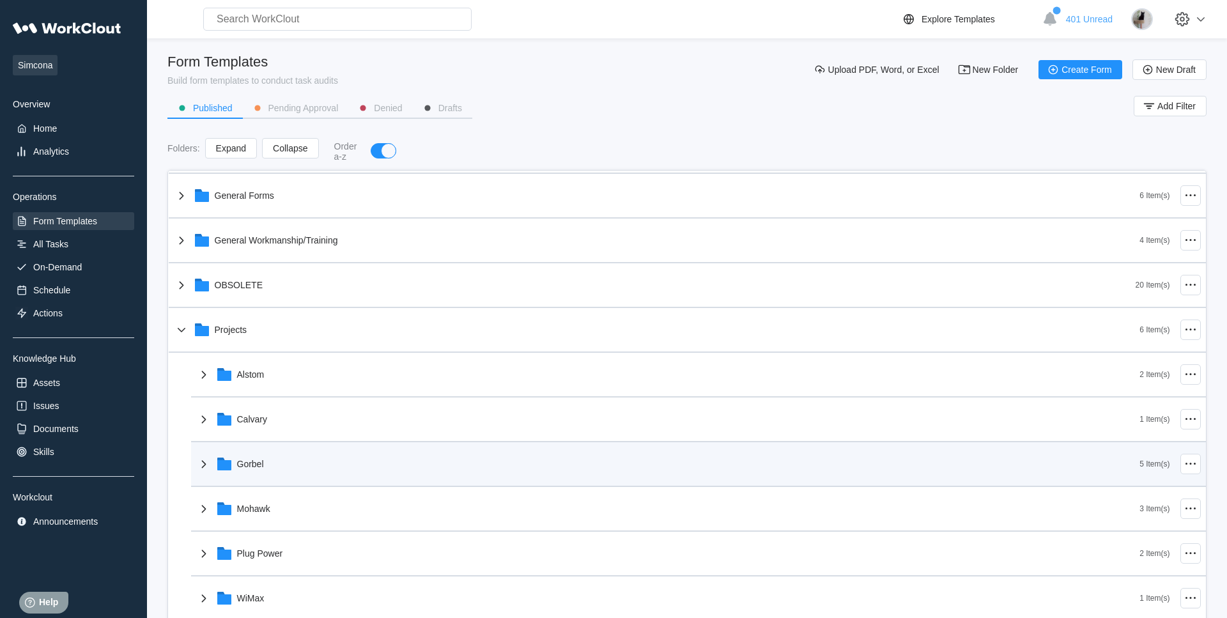
scroll to position [65, 0]
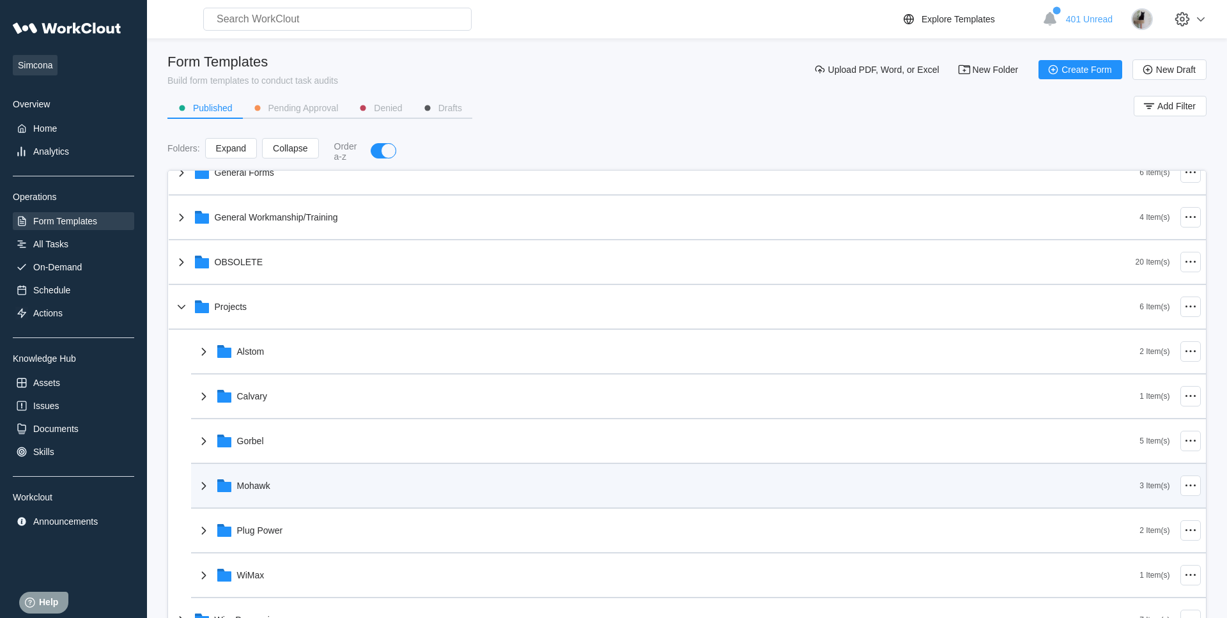
click at [302, 491] on div "Mohawk" at bounding box center [668, 485] width 944 height 33
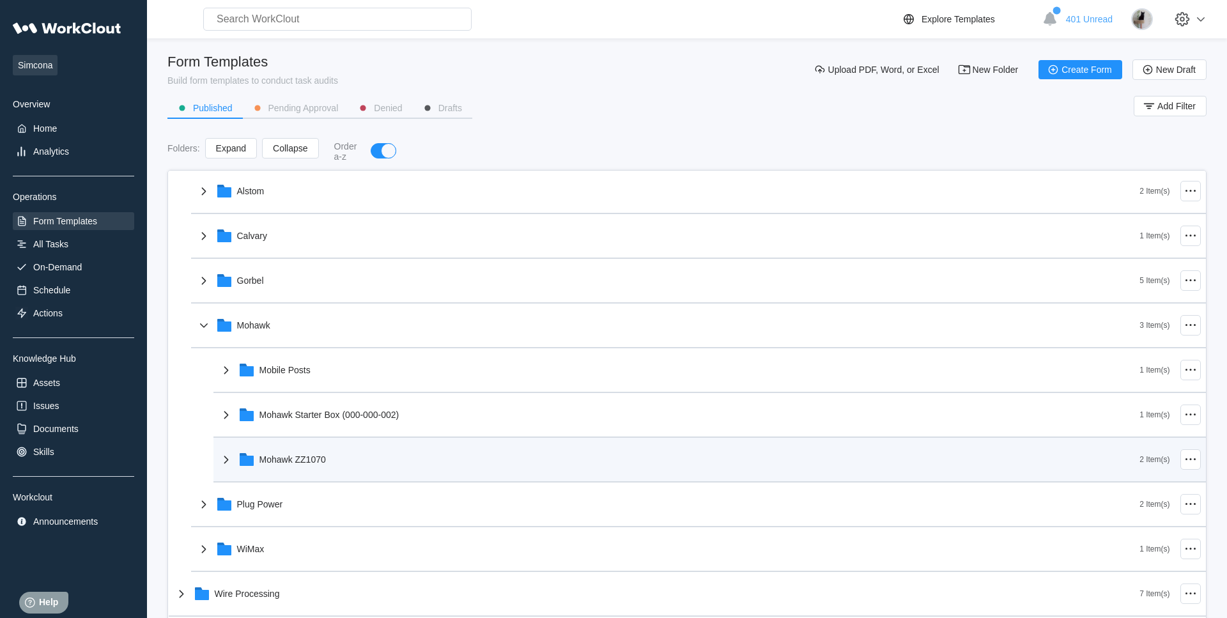
scroll to position [259, 0]
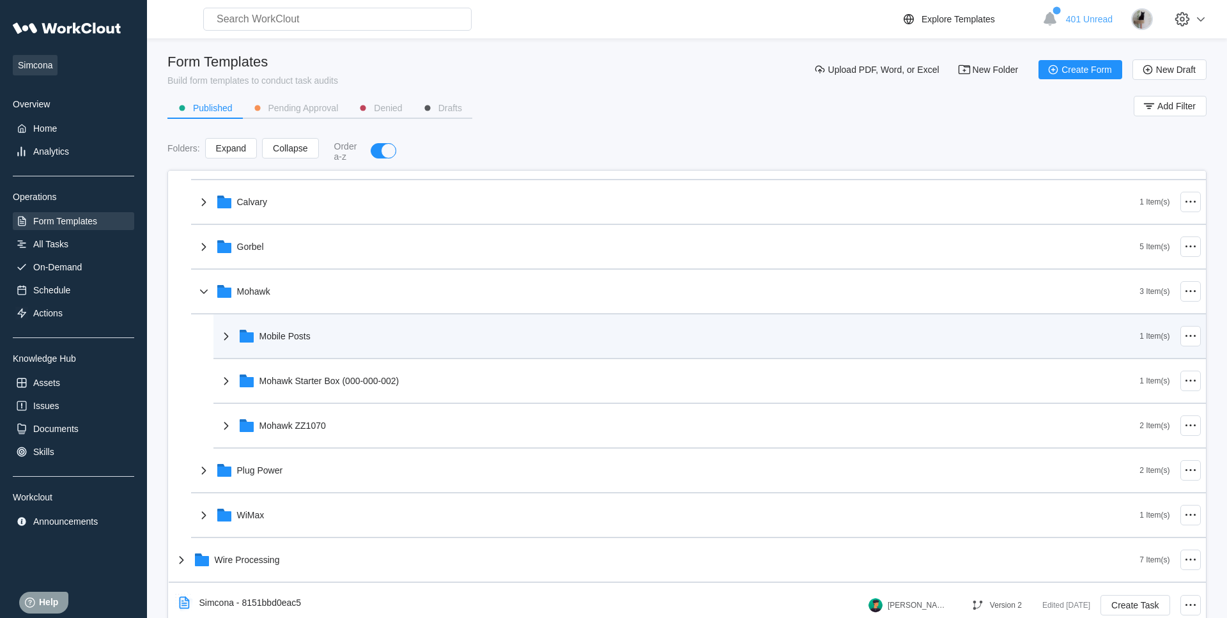
click at [353, 336] on div "Mobile Posts" at bounding box center [680, 336] width 922 height 33
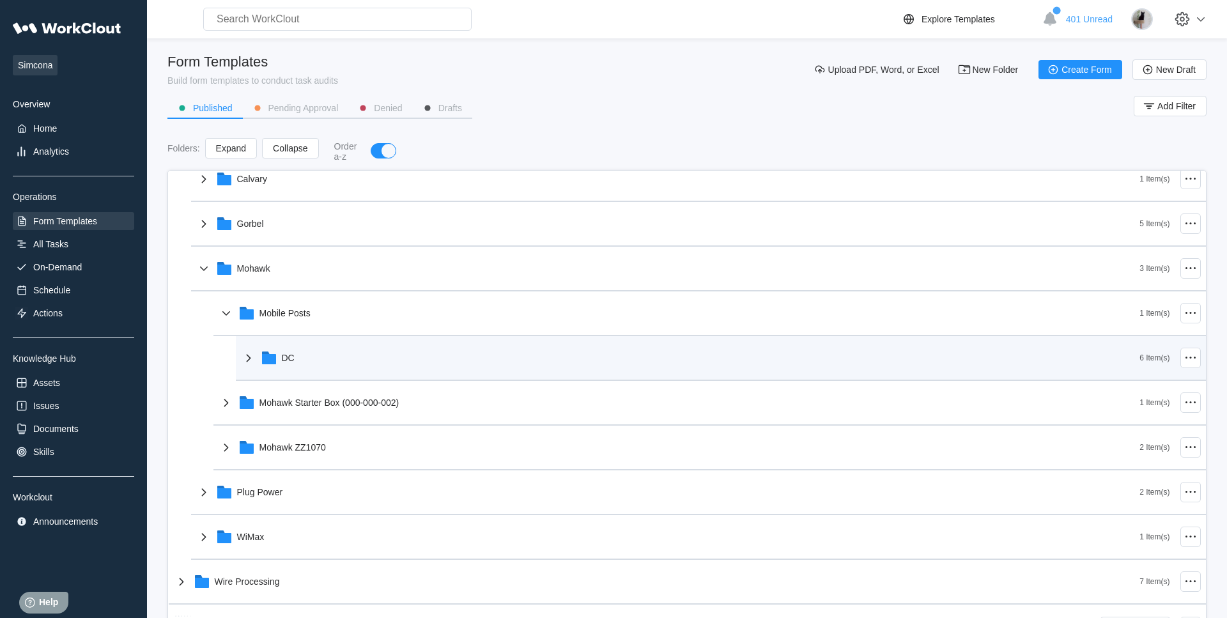
scroll to position [304, 0]
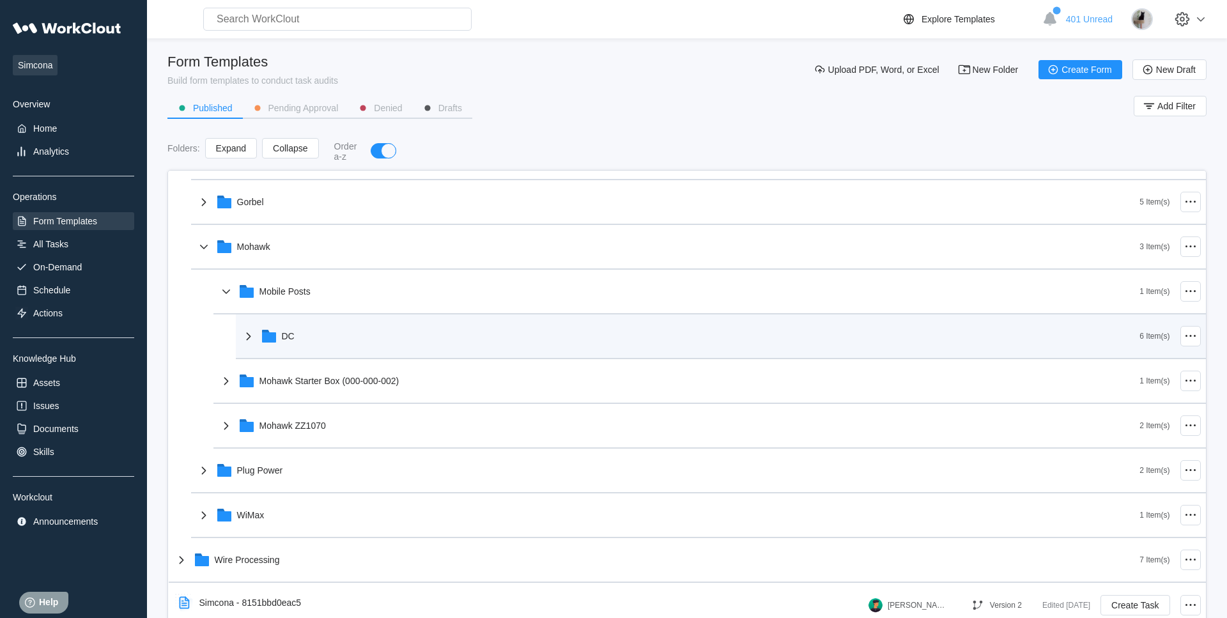
click at [344, 337] on div "DC" at bounding box center [690, 336] width 899 height 33
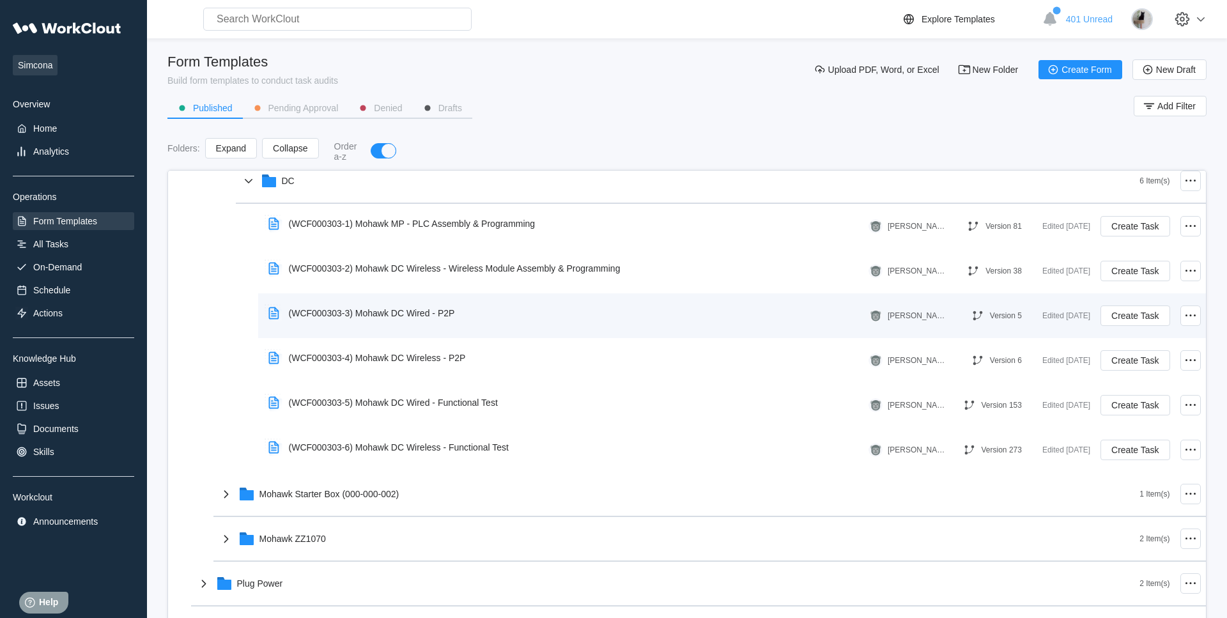
scroll to position [442, 0]
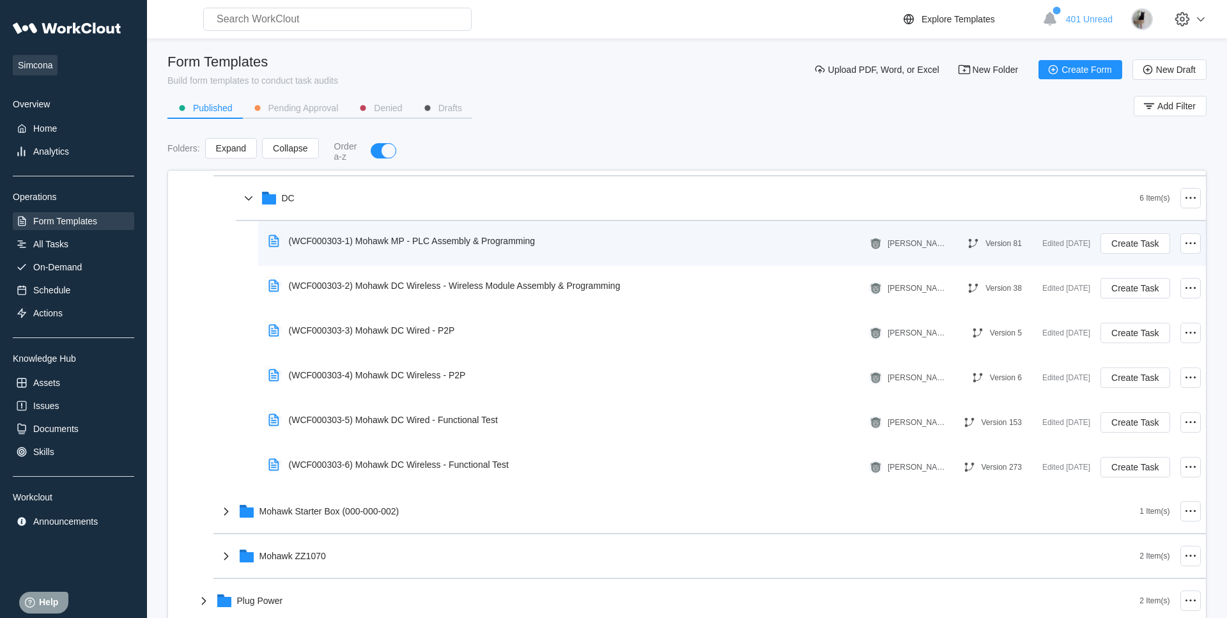
click at [479, 249] on div "(WCF000303-1) Mohawk MP - PLC Assembly & Programming" at bounding box center [404, 240] width 282 height 29
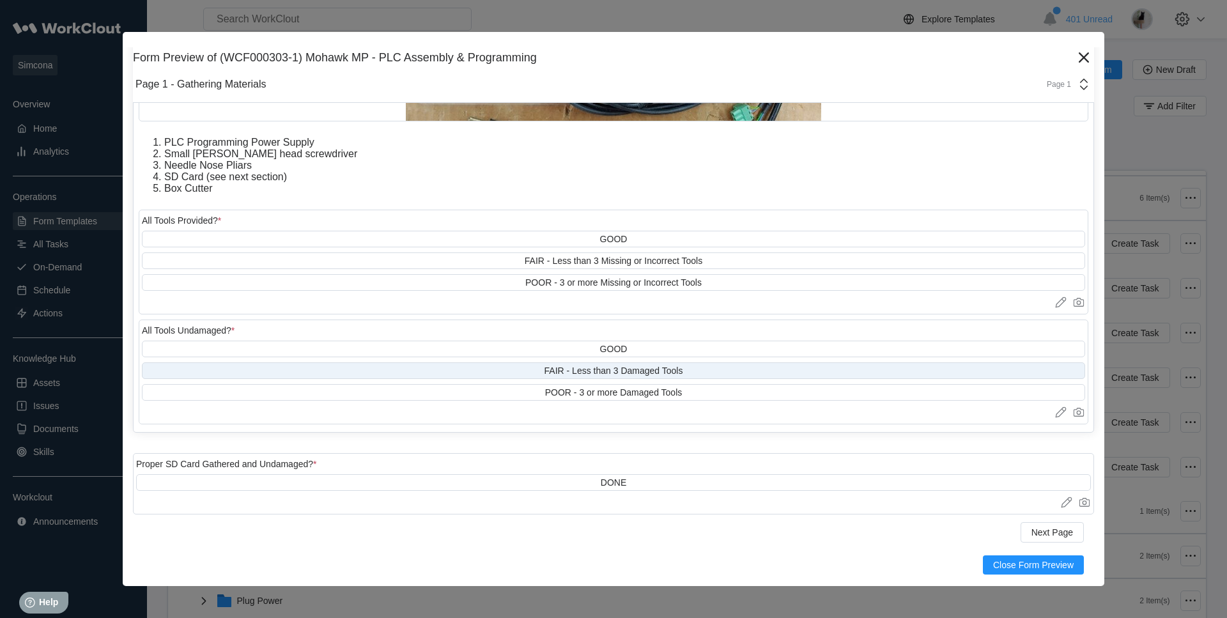
scroll to position [2271, 0]
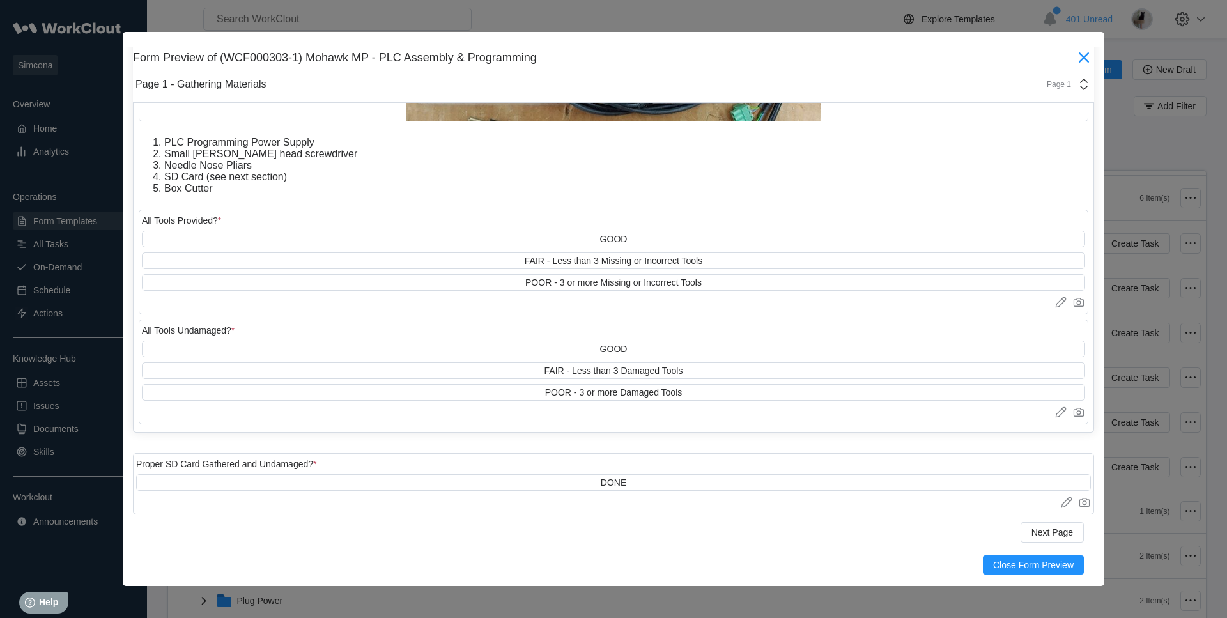
click at [1083, 59] on icon at bounding box center [1084, 57] width 20 height 20
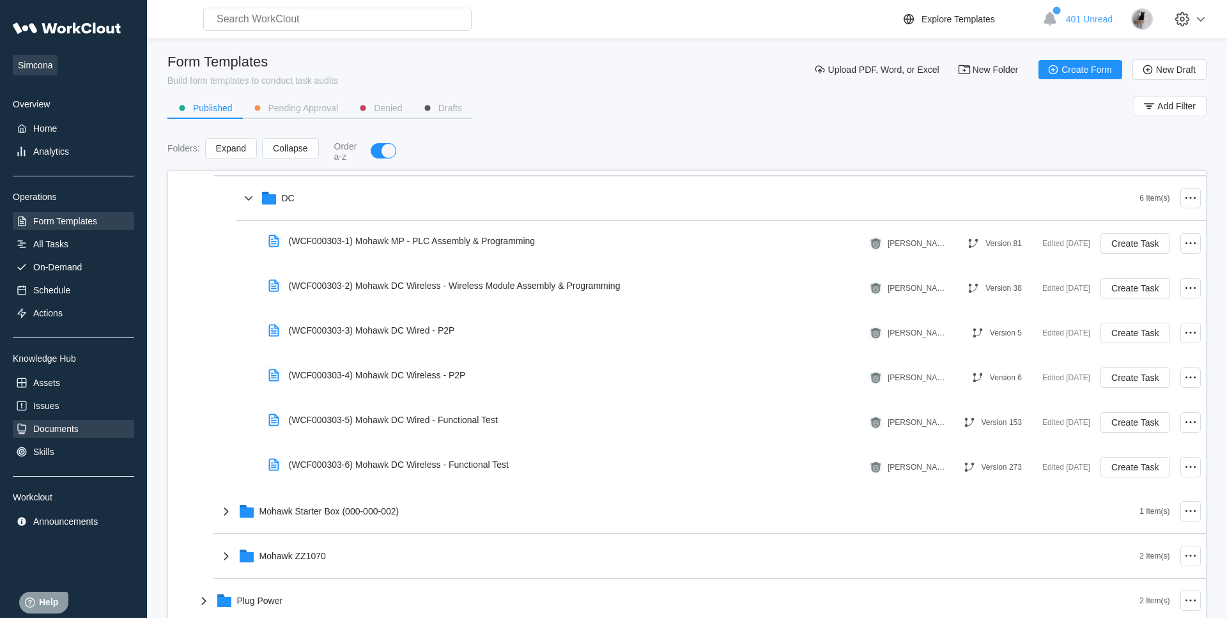
click at [43, 427] on div "Documents" at bounding box center [55, 429] width 45 height 10
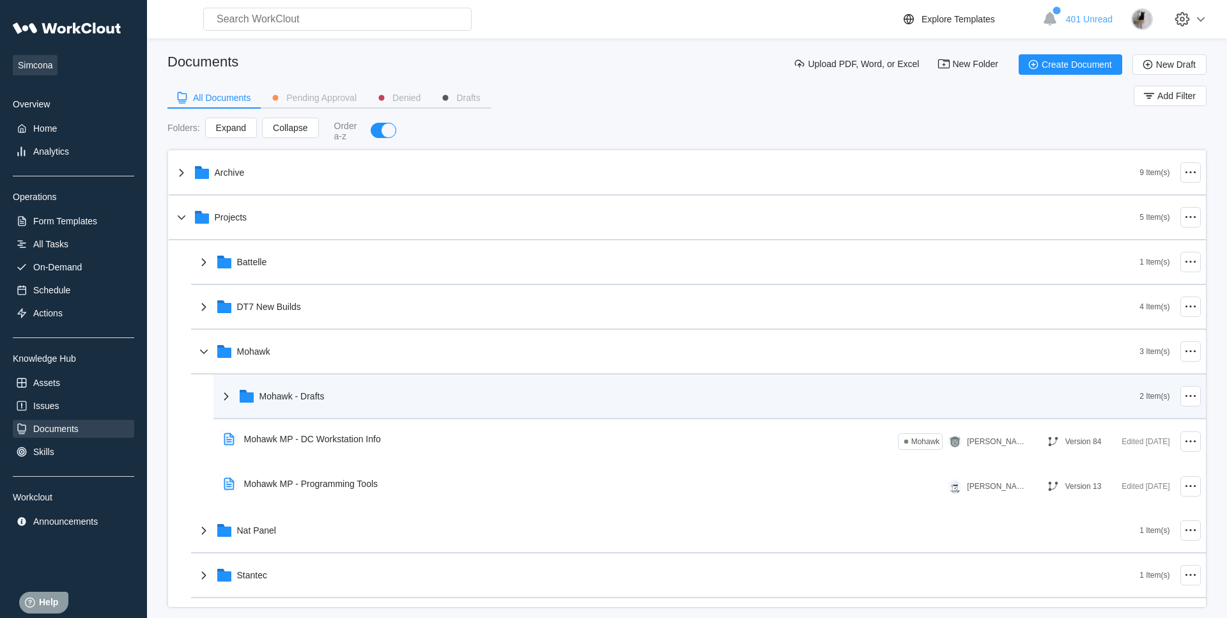
click at [314, 396] on div "Mohawk - Drafts" at bounding box center [291, 396] width 65 height 10
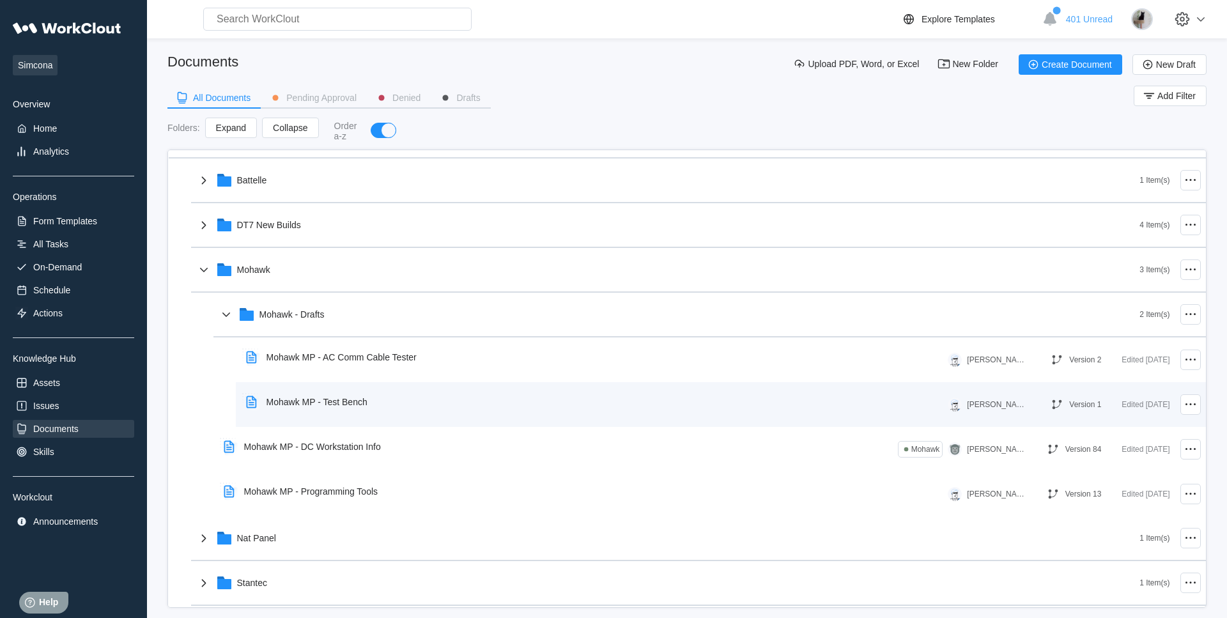
scroll to position [60, 0]
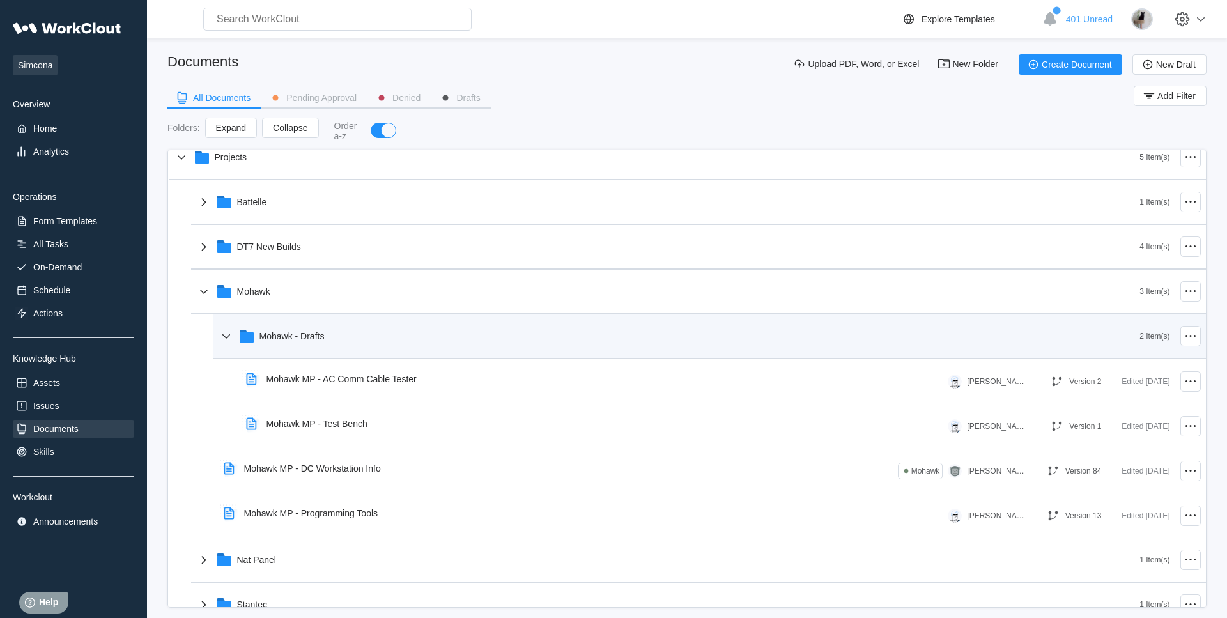
click at [348, 323] on div "Mohawk - Drafts" at bounding box center [680, 336] width 922 height 33
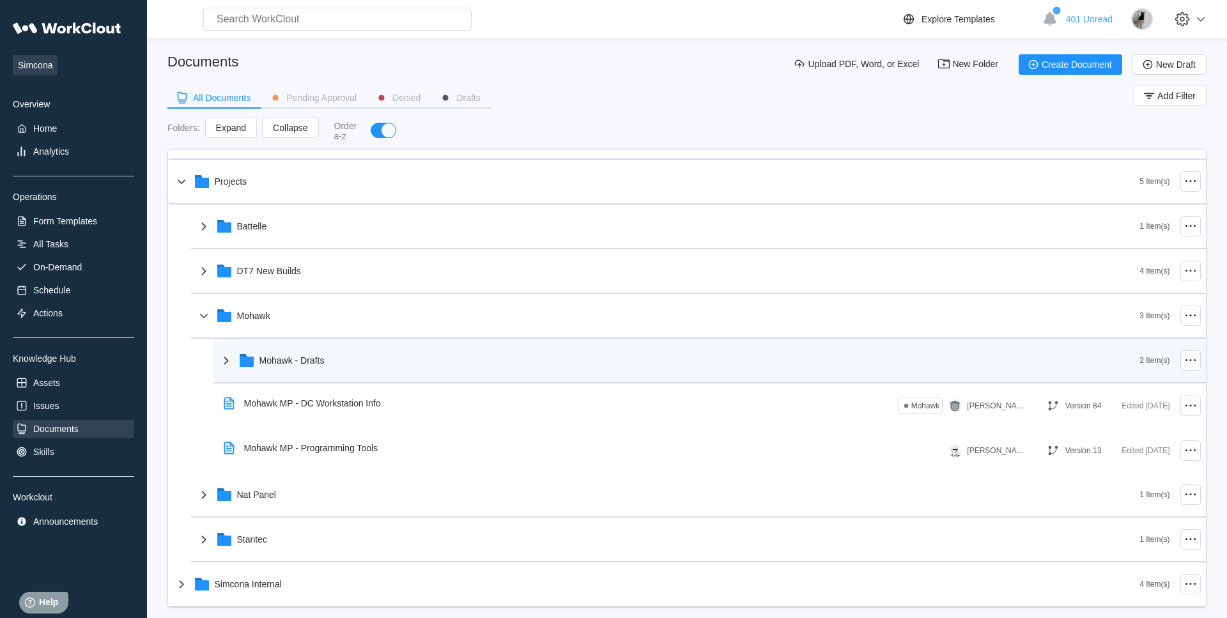
scroll to position [36, 0]
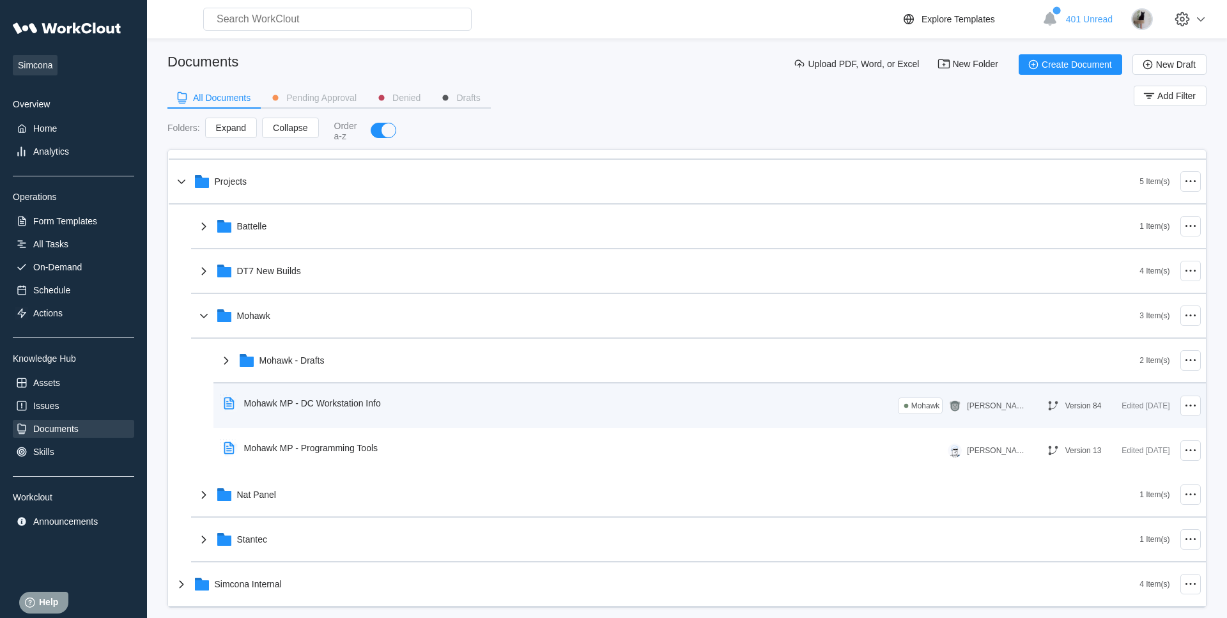
click at [344, 405] on div "Mohawk MP - DC Workstation Info" at bounding box center [312, 403] width 137 height 10
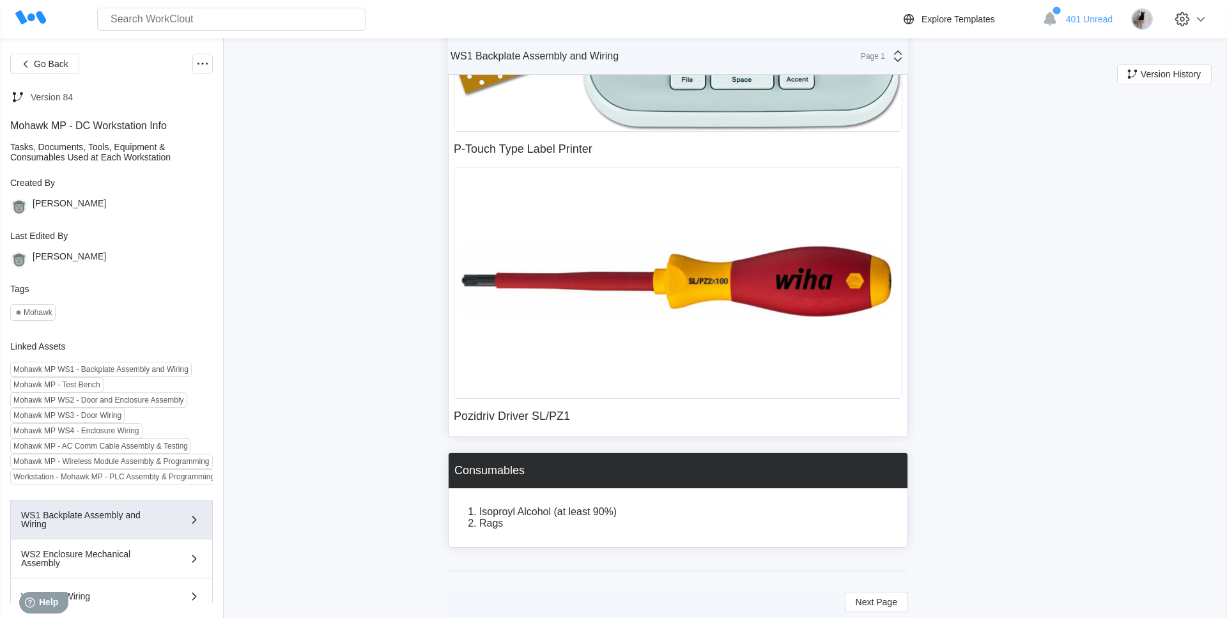
scroll to position [1410, 0]
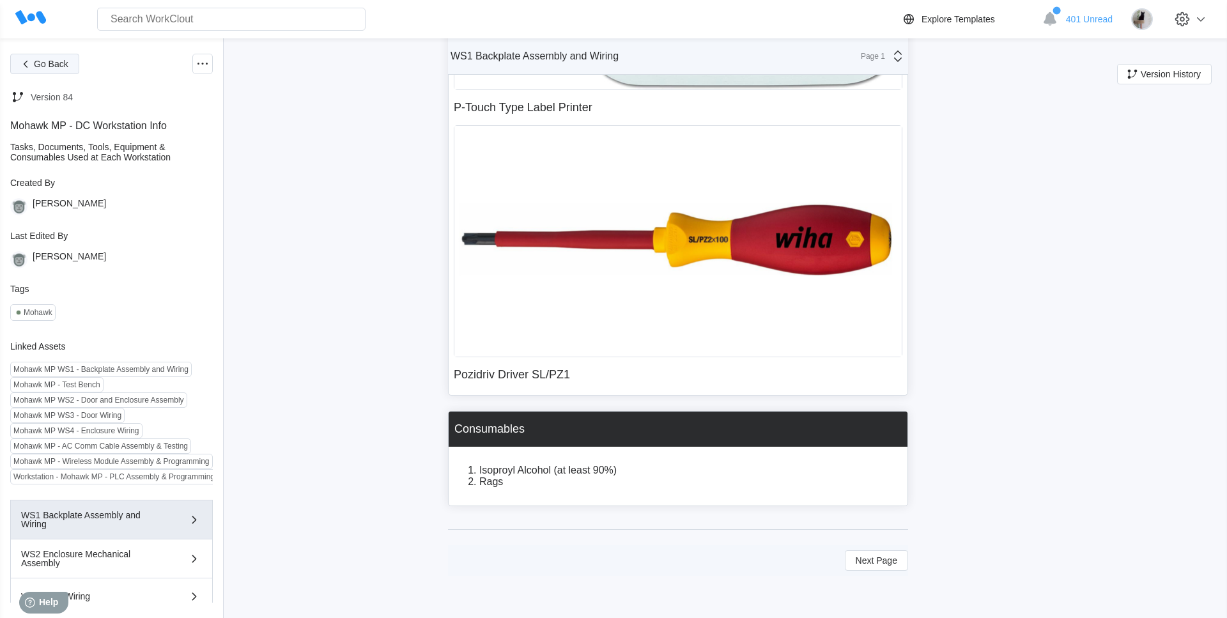
click at [55, 65] on span "Go Back" at bounding box center [51, 63] width 35 height 9
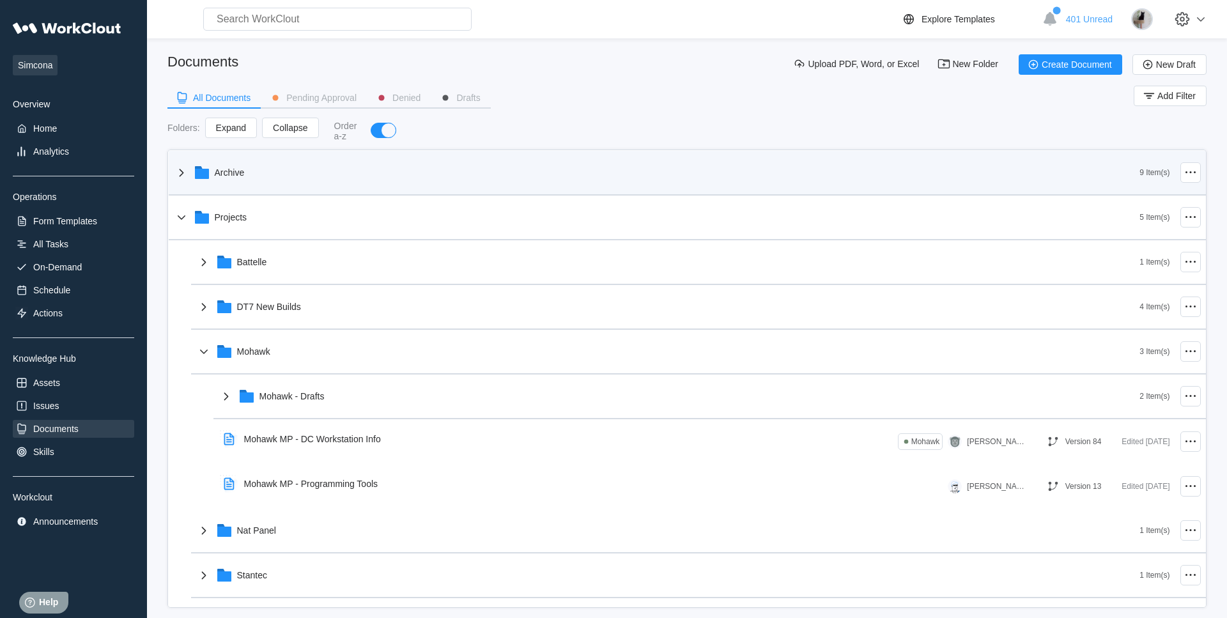
click at [281, 164] on div "Archive" at bounding box center [657, 172] width 966 height 33
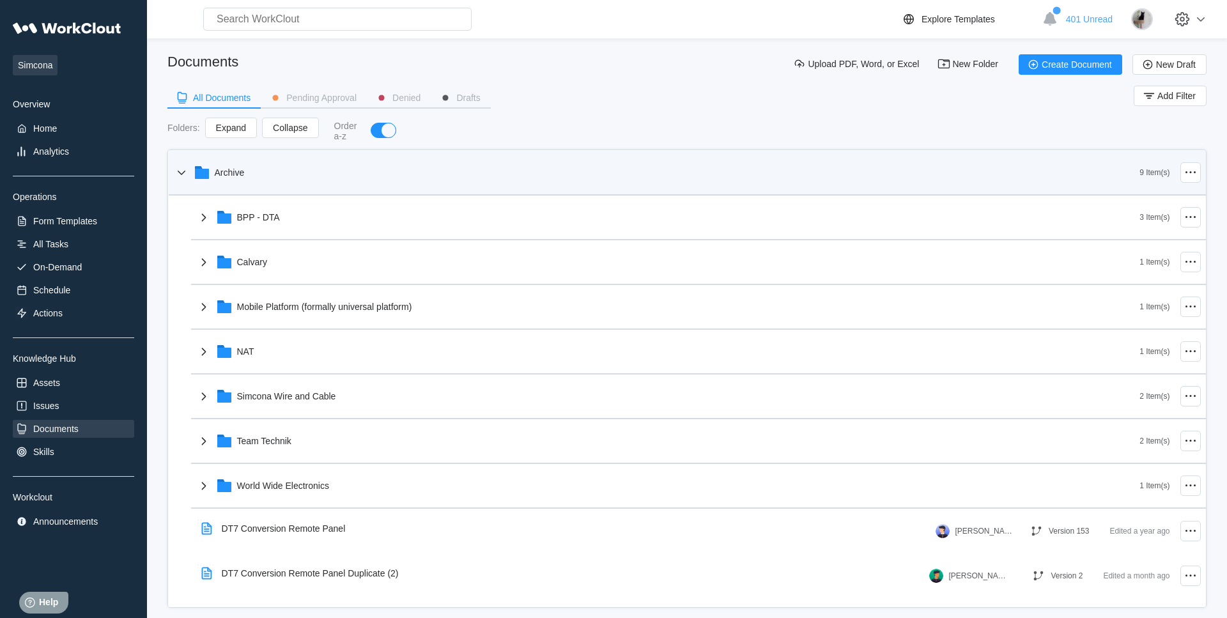
click at [267, 181] on div "Archive" at bounding box center [657, 172] width 966 height 33
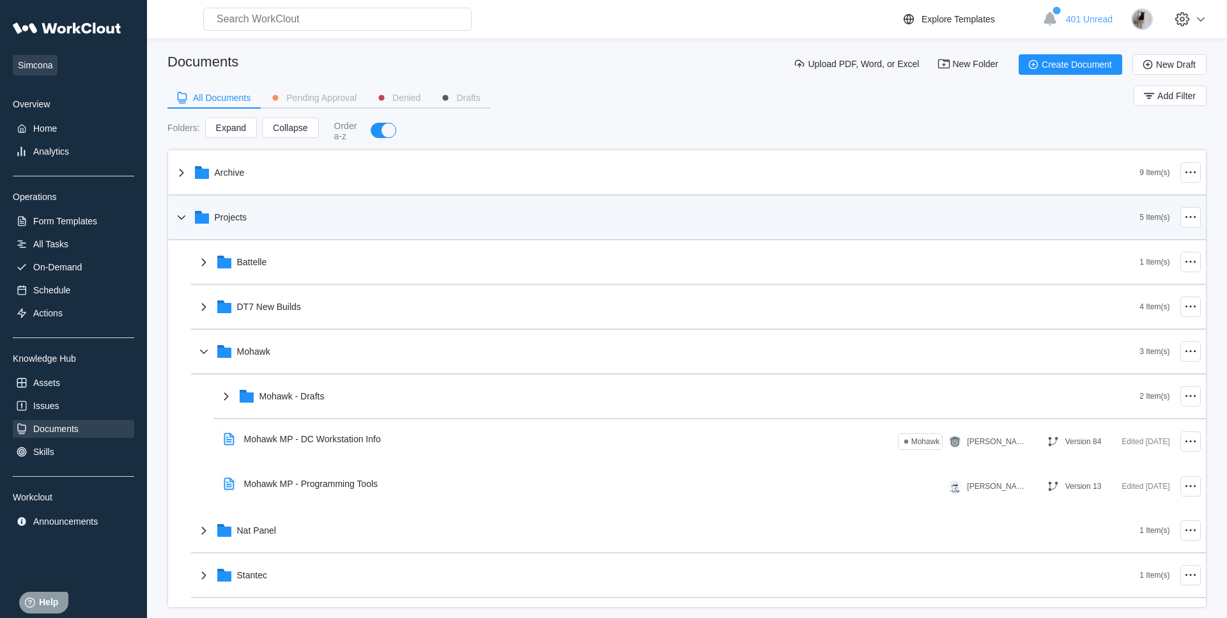
click at [242, 211] on div "Projects" at bounding box center [657, 217] width 966 height 33
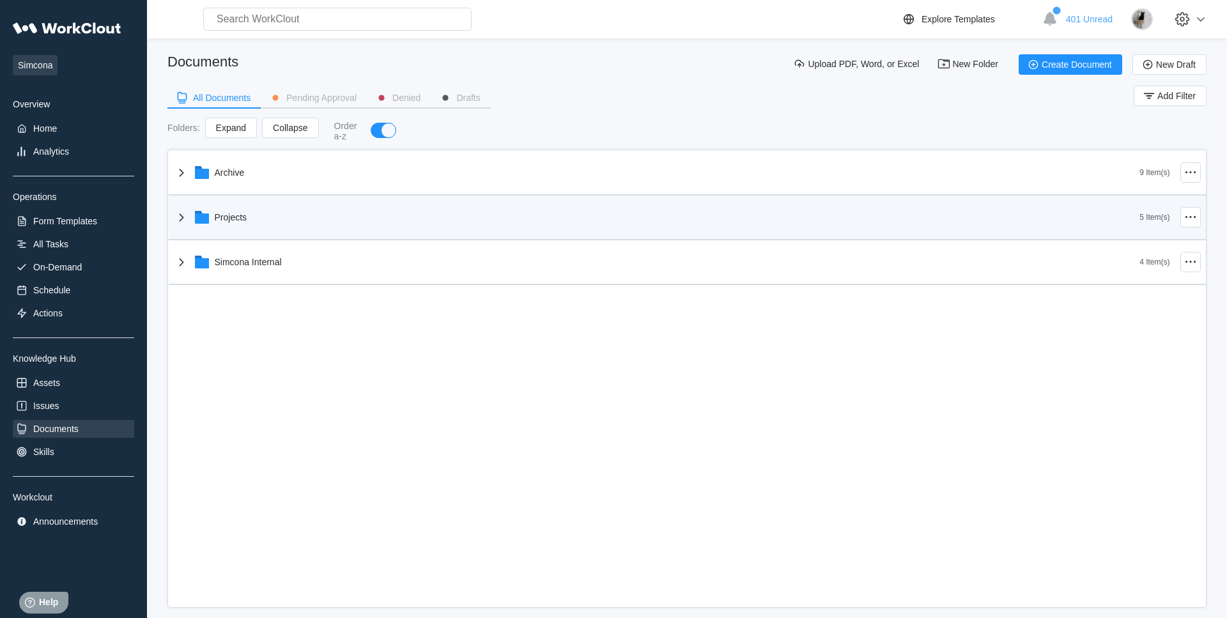
click at [242, 211] on div "Projects" at bounding box center [657, 217] width 966 height 33
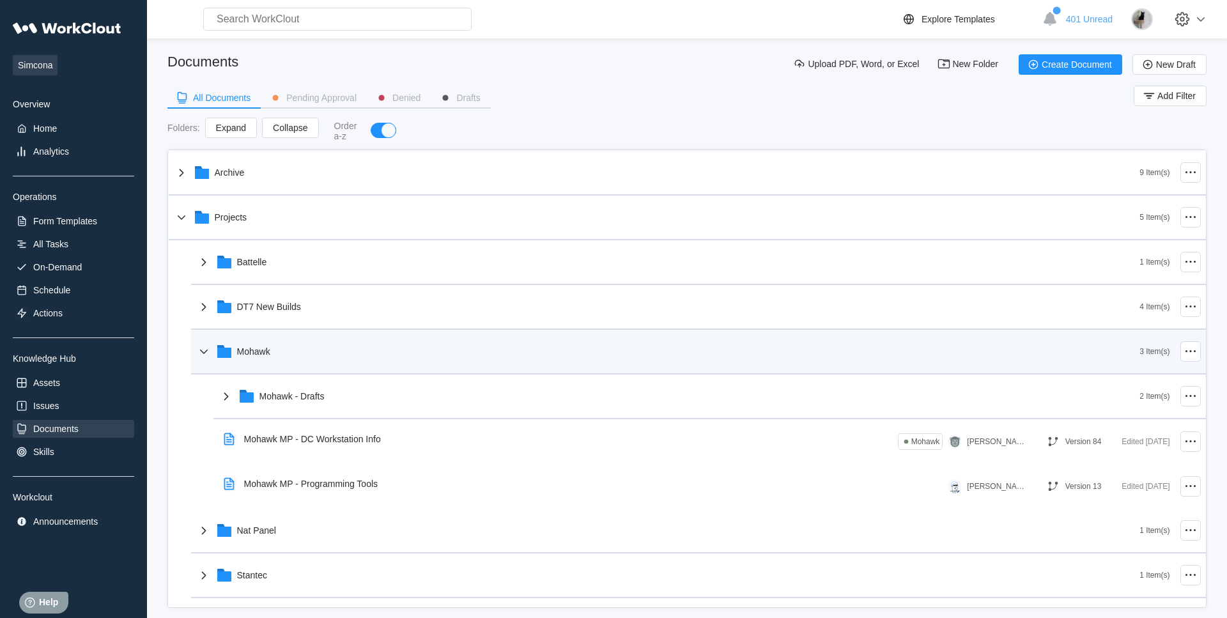
click at [229, 351] on icon at bounding box center [224, 353] width 14 height 10
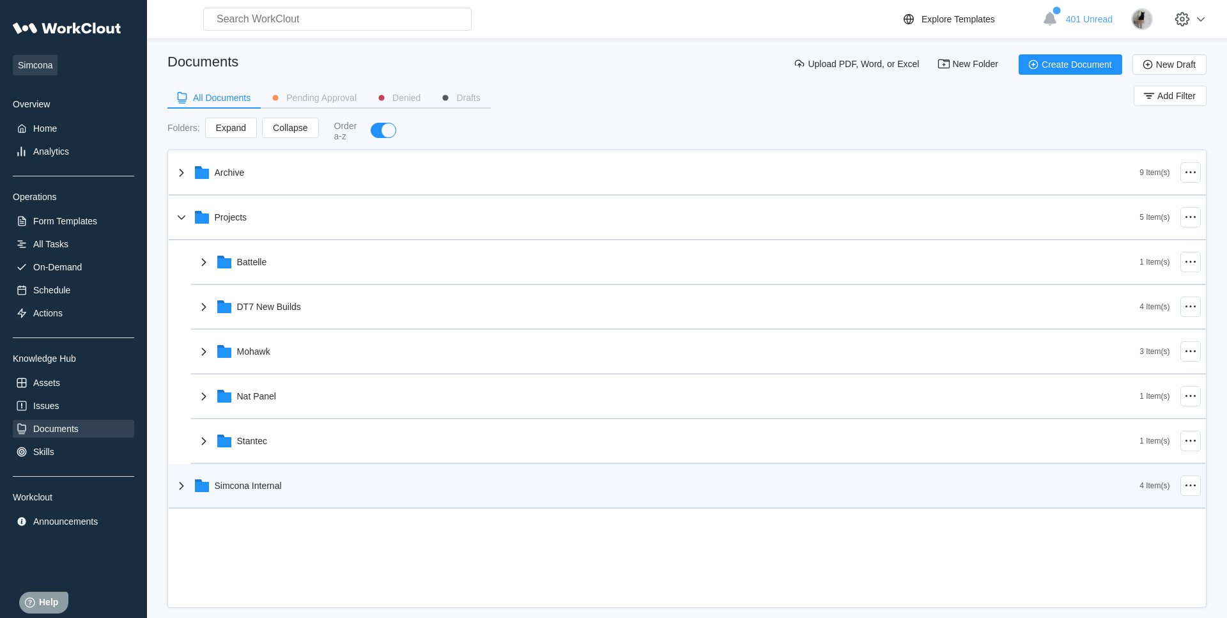
drag, startPoint x: 275, startPoint y: 488, endPoint x: 289, endPoint y: 467, distance: 25.3
click at [274, 488] on div "Simcona Internal" at bounding box center [248, 486] width 67 height 10
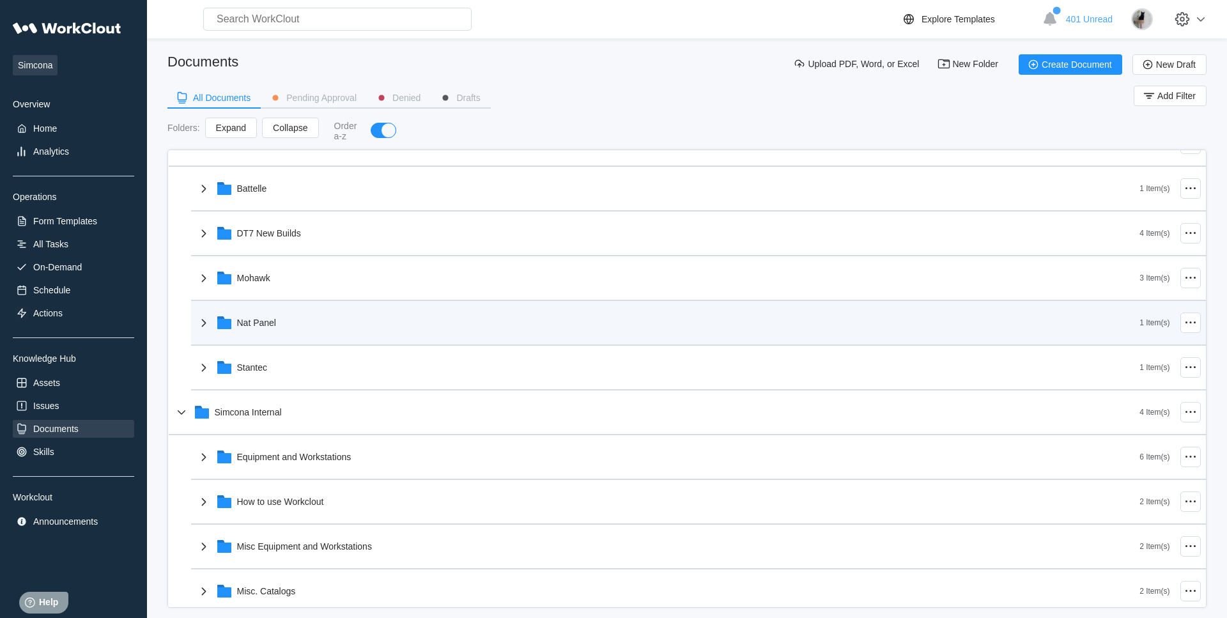
scroll to position [81, 0]
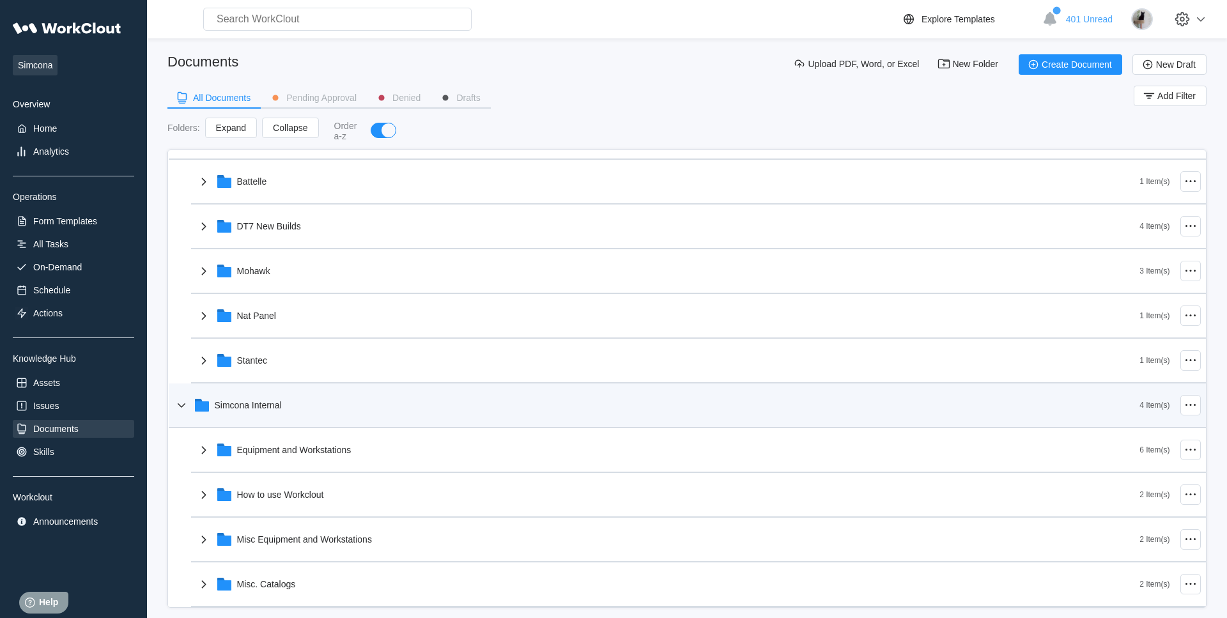
click at [279, 412] on div "Simcona Internal" at bounding box center [657, 405] width 966 height 33
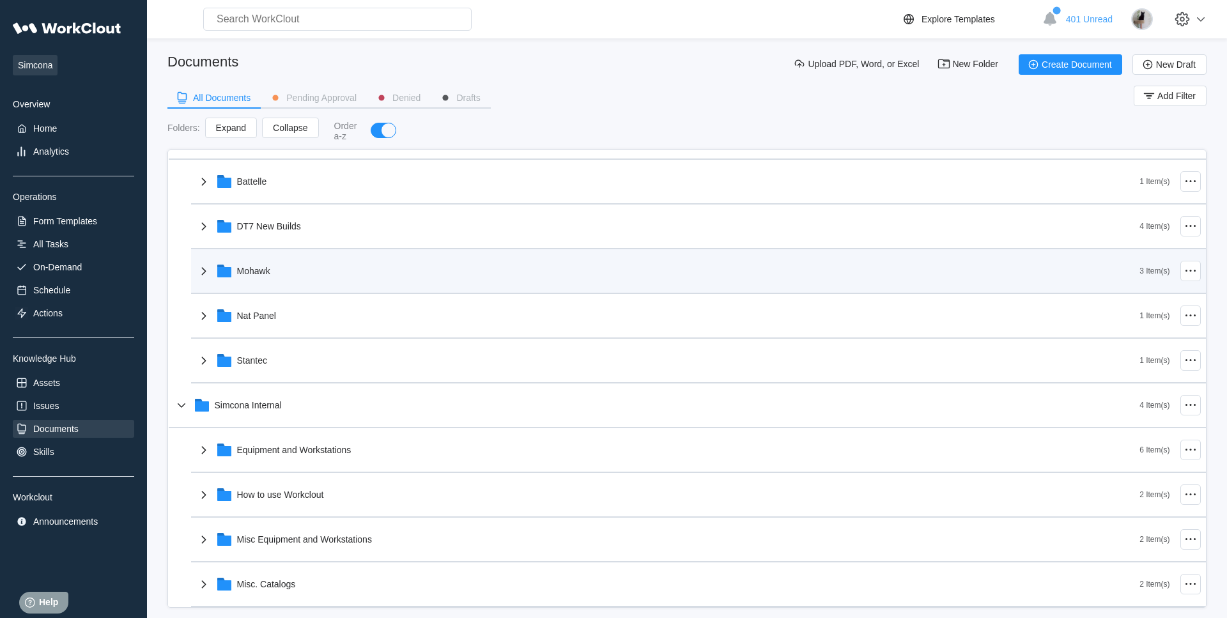
scroll to position [0, 0]
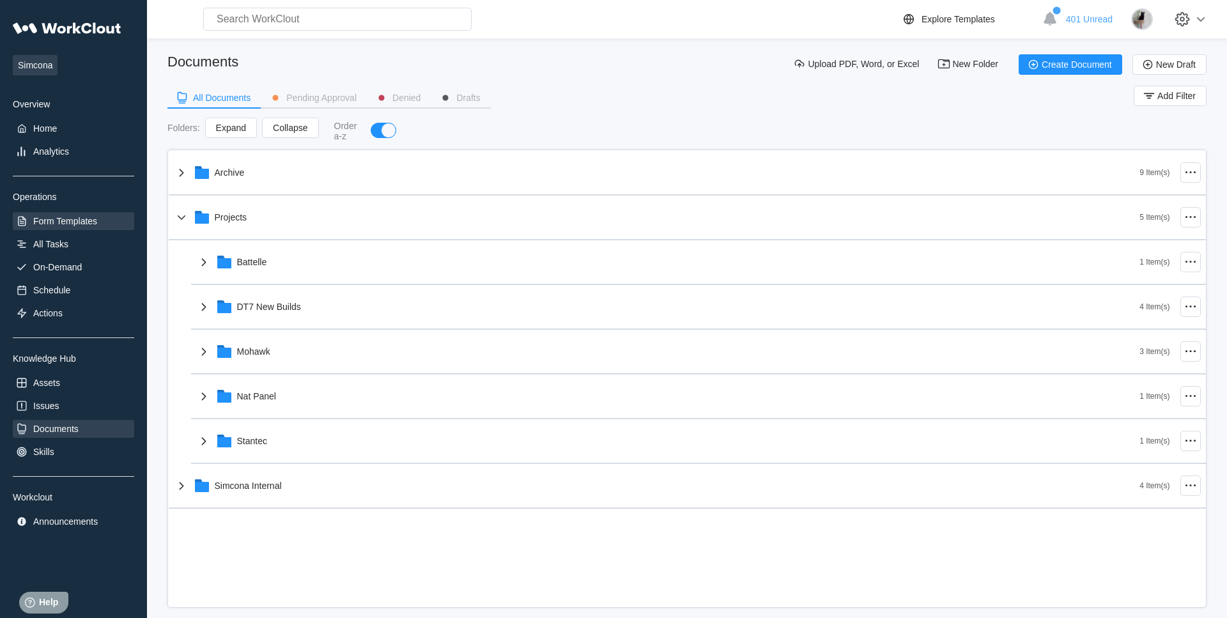
click at [86, 220] on div "Form Templates" at bounding box center [65, 221] width 64 height 10
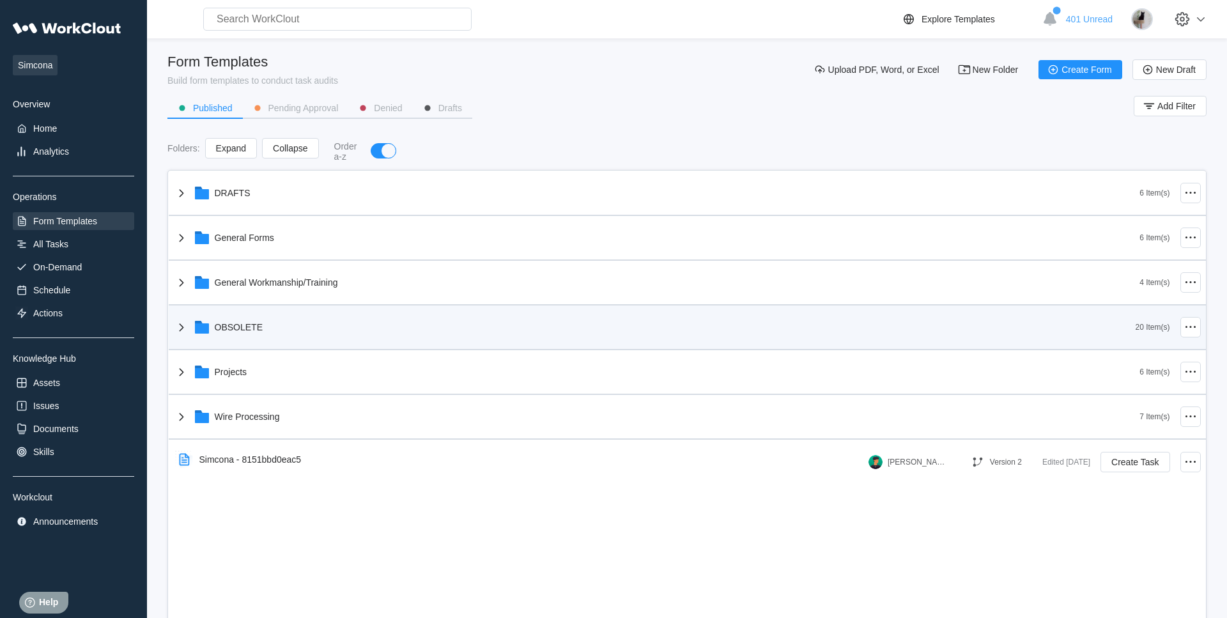
click at [281, 315] on div "OBSOLETE" at bounding box center [655, 327] width 962 height 33
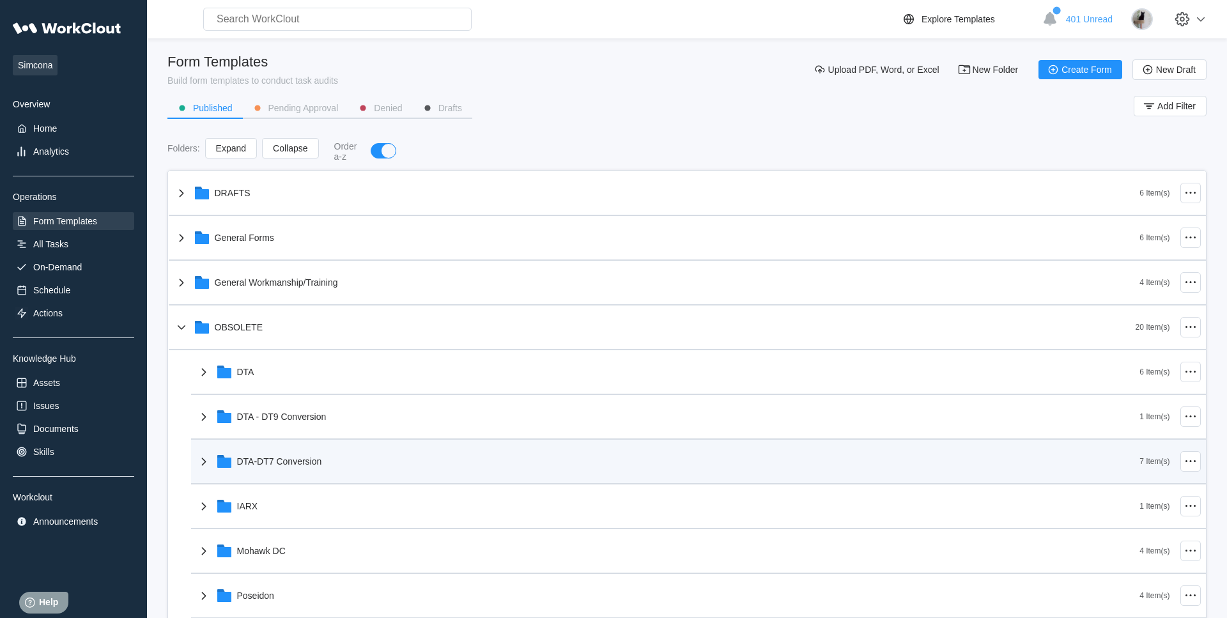
scroll to position [65, 0]
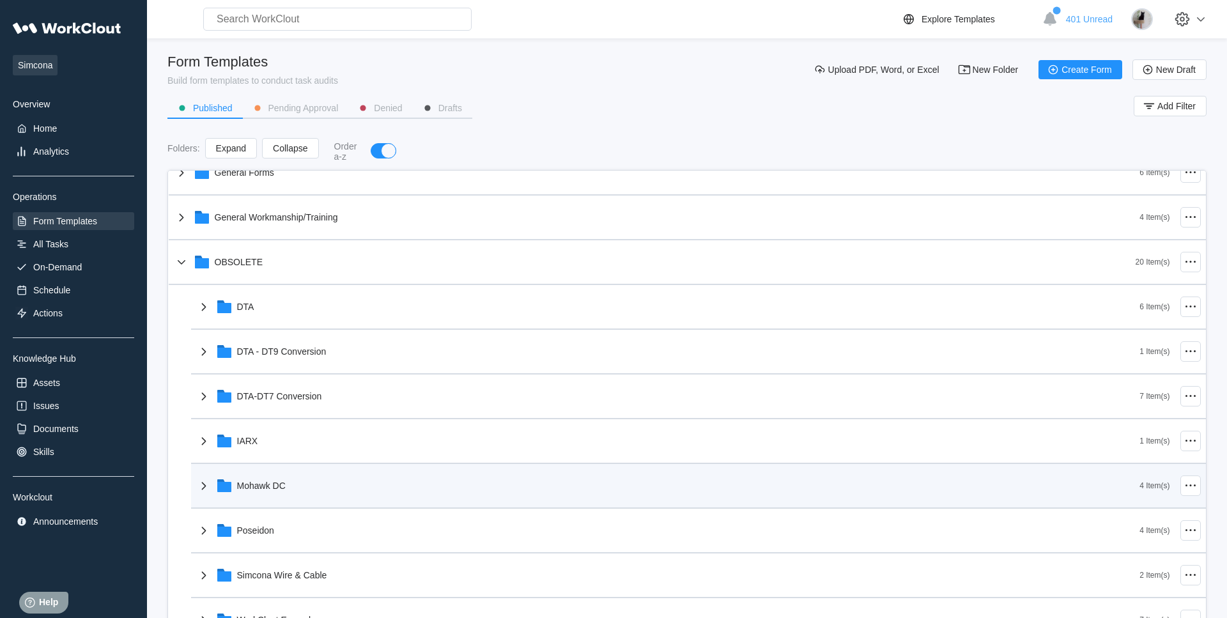
click at [300, 493] on div "Mohawk DC" at bounding box center [668, 485] width 944 height 33
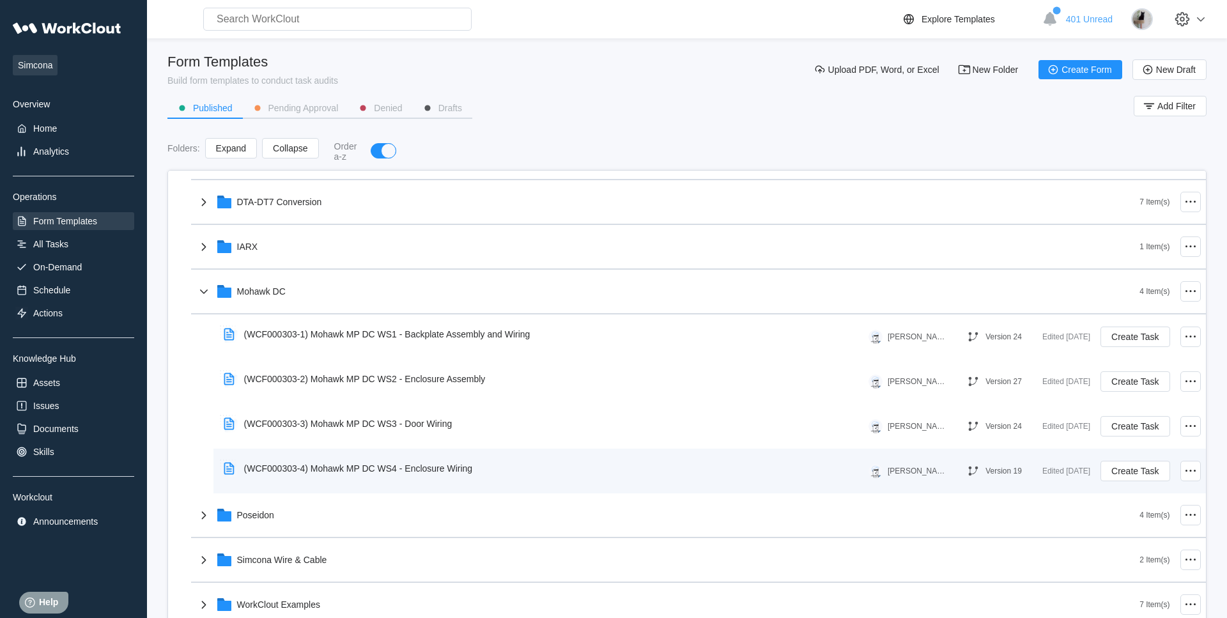
scroll to position [261, 0]
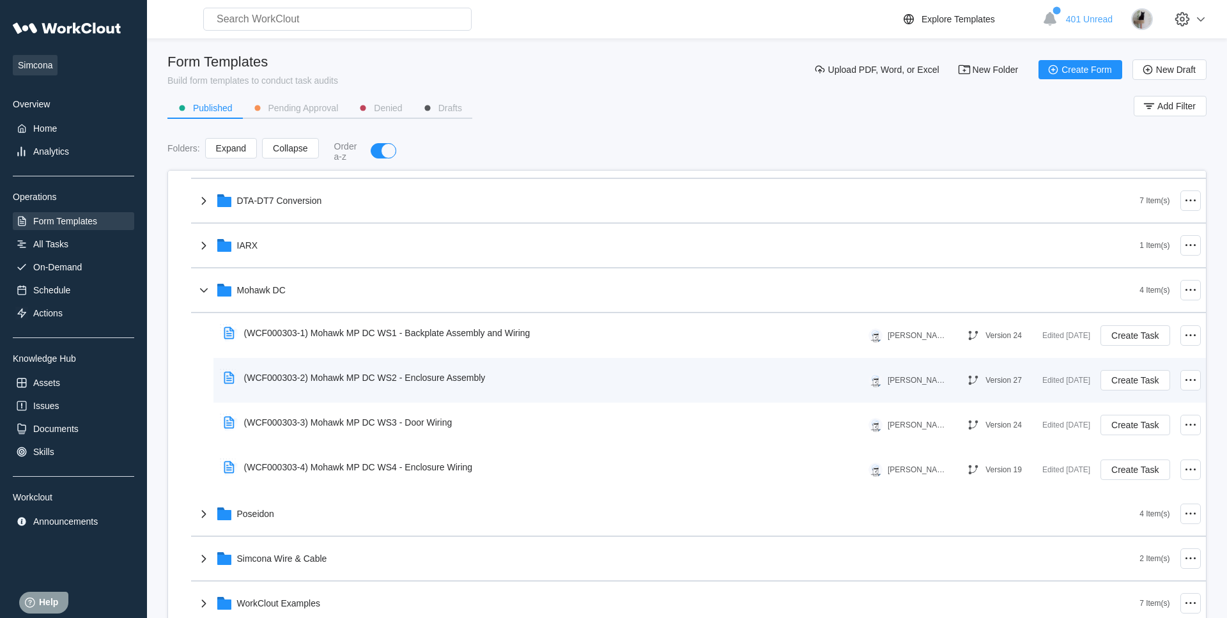
click at [481, 378] on div "(WCF000303-2) Mohawk MP DC WS2 - Enclosure Assembly" at bounding box center [365, 378] width 242 height 10
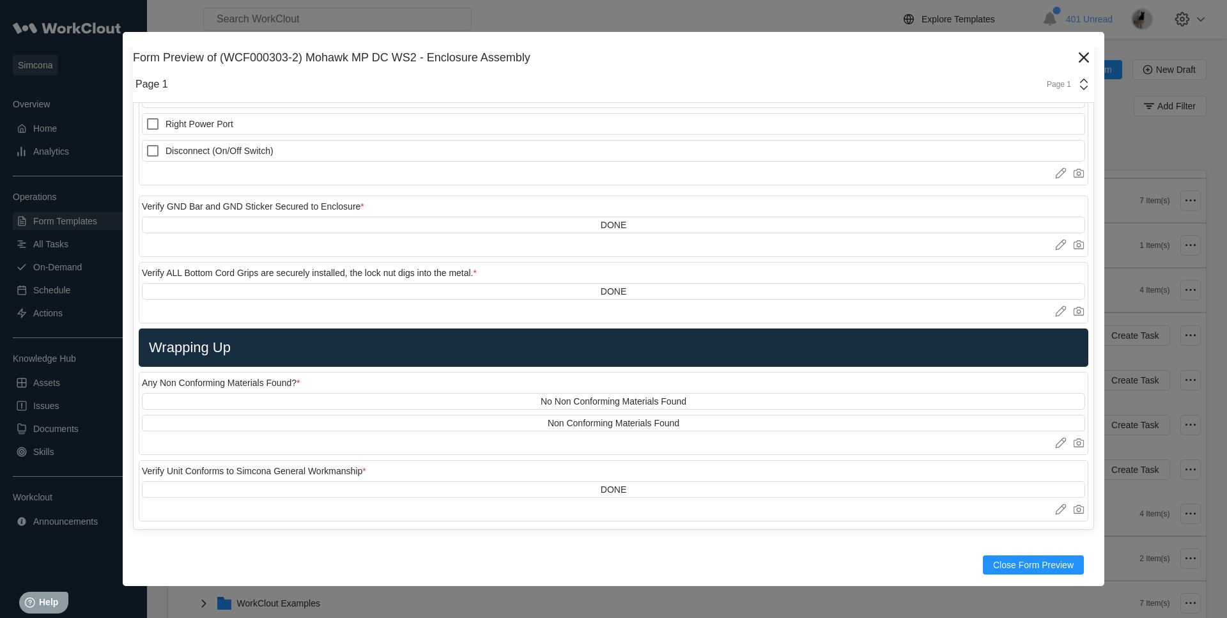
scroll to position [3358, 0]
click at [1082, 61] on icon at bounding box center [1084, 57] width 20 height 20
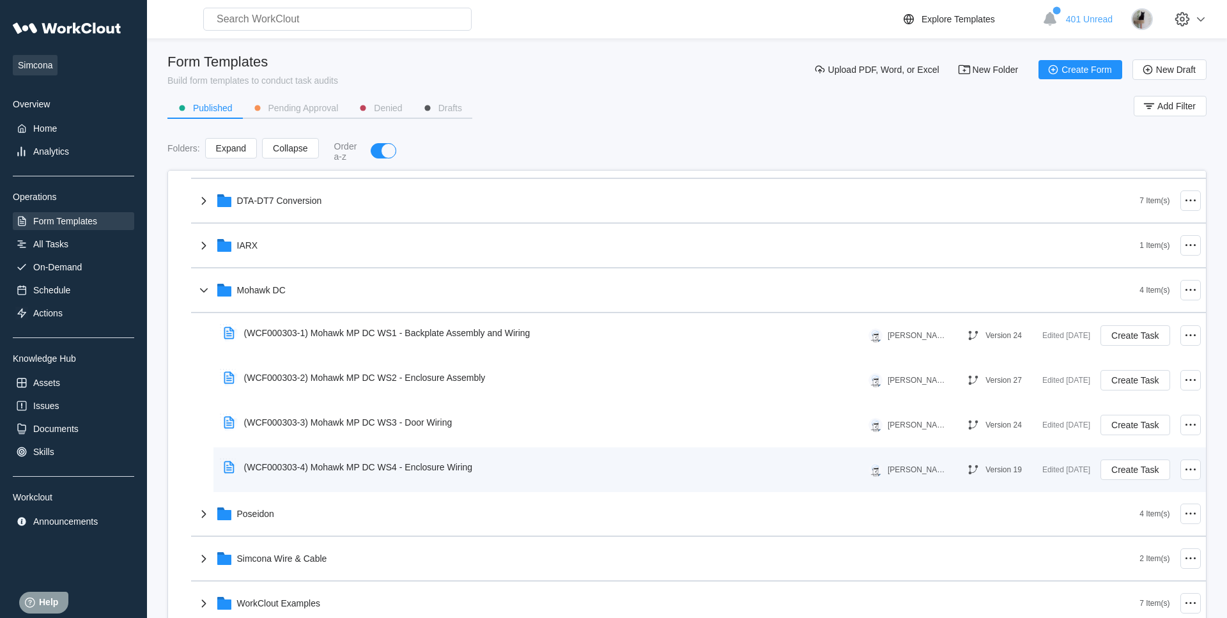
click at [369, 464] on div "(WCF000303-4) Mohawk MP DC WS4 - Enclosure Wiring" at bounding box center [358, 467] width 229 height 10
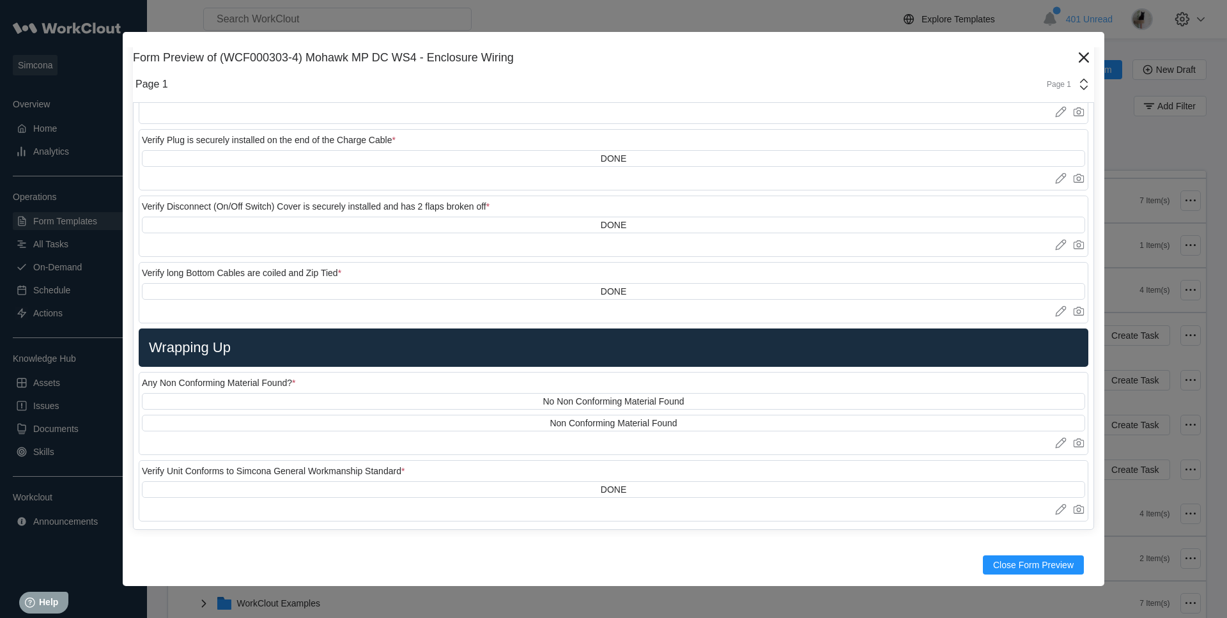
scroll to position [3714, 0]
click at [1090, 56] on icon at bounding box center [1084, 57] width 20 height 20
